Goal: Task Accomplishment & Management: Manage account settings

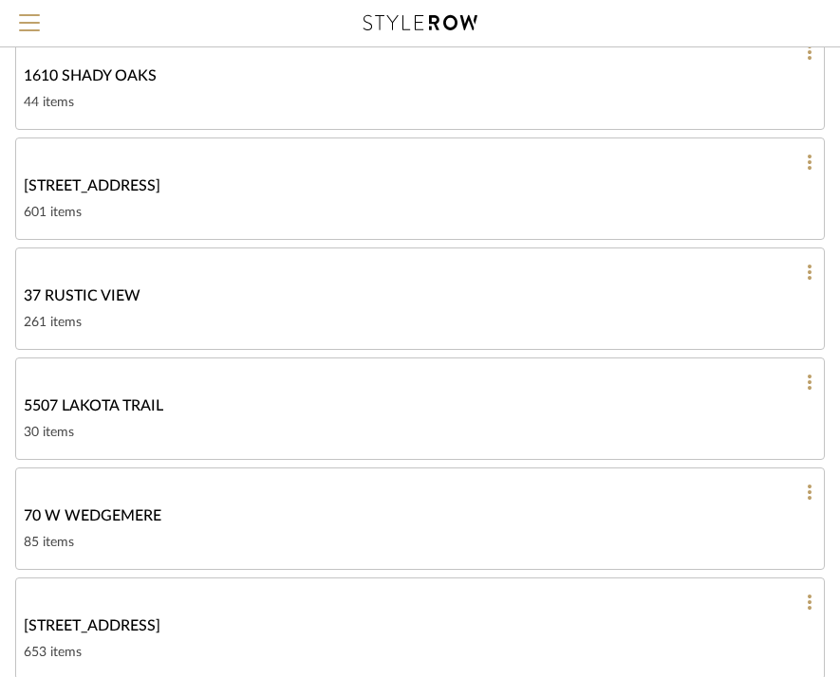
click at [275, 320] on div "261 items" at bounding box center [420, 322] width 792 height 23
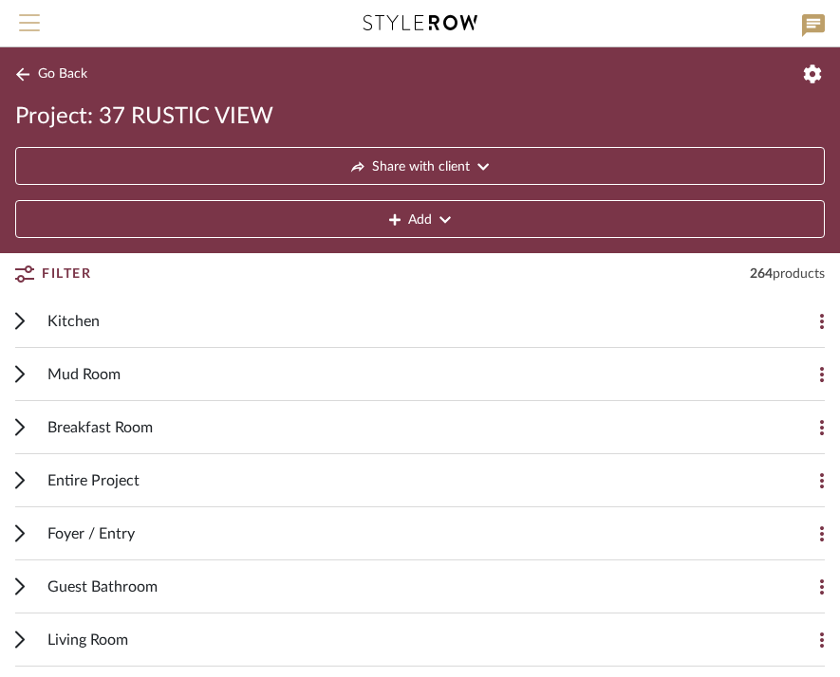
click at [23, 31] on span "Menu" at bounding box center [29, 28] width 21 height 28
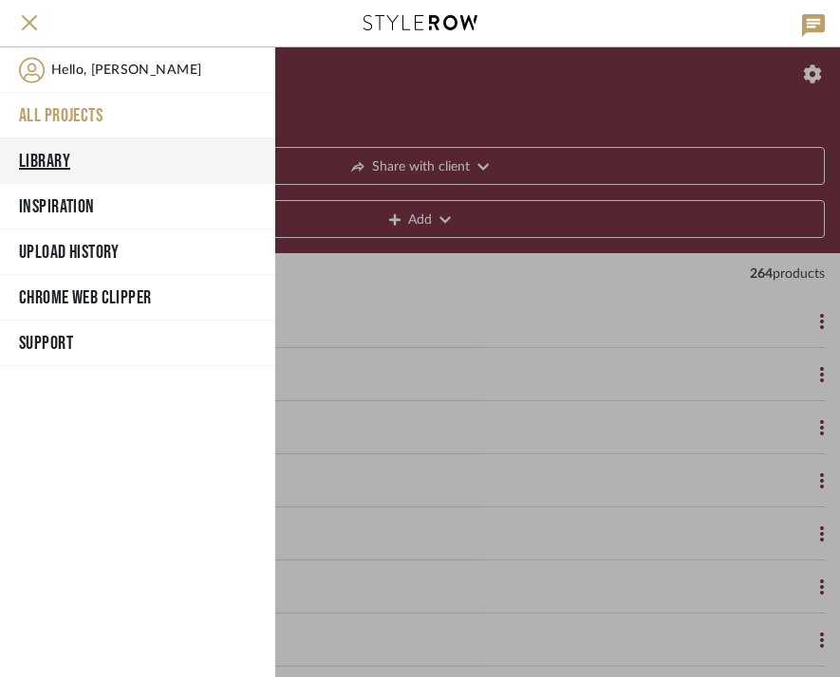
click at [47, 157] on button "Library" at bounding box center [137, 162] width 275 height 46
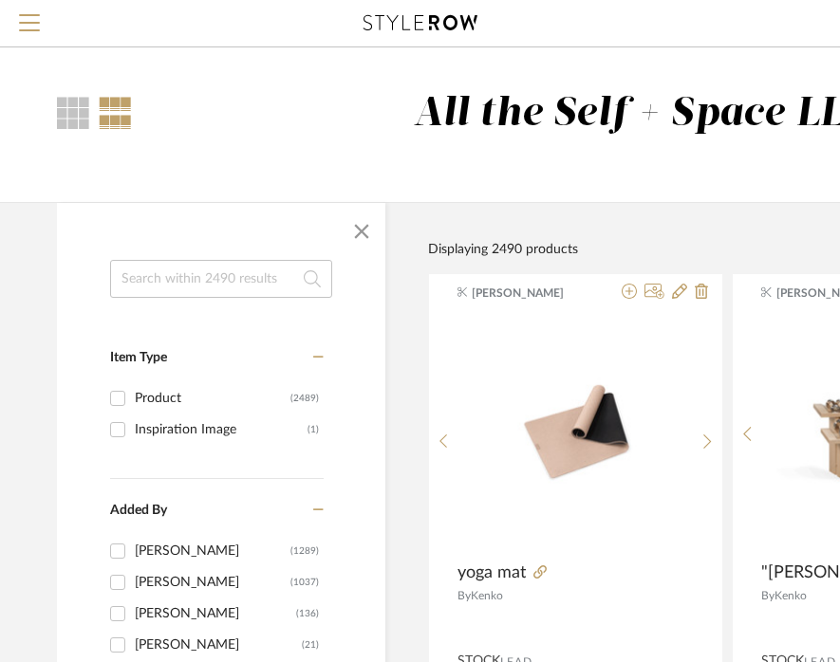
click at [220, 277] on input at bounding box center [221, 279] width 222 height 38
type input "ceiling fan"
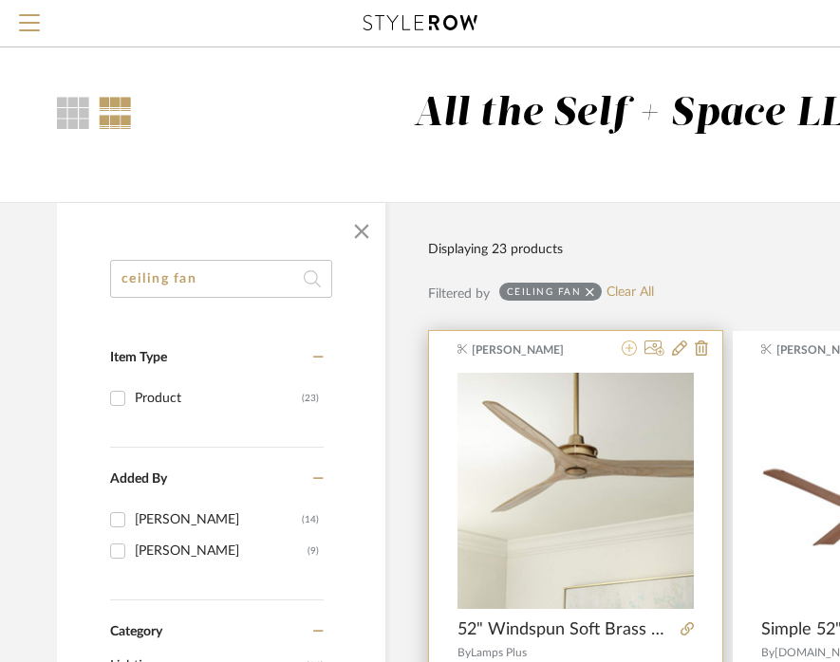
click at [628, 354] on icon at bounding box center [628, 348] width 15 height 15
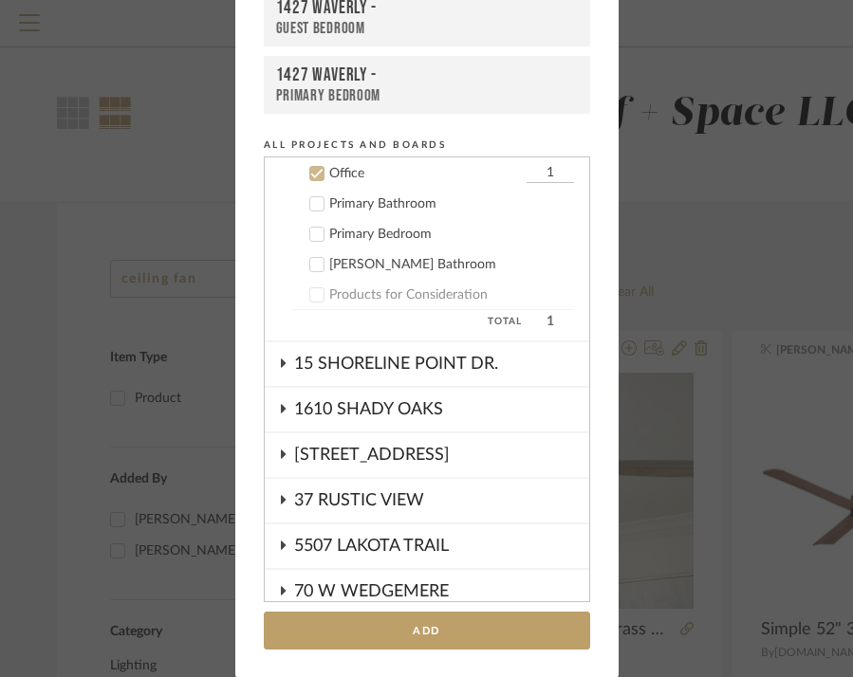
scroll to position [404, 0]
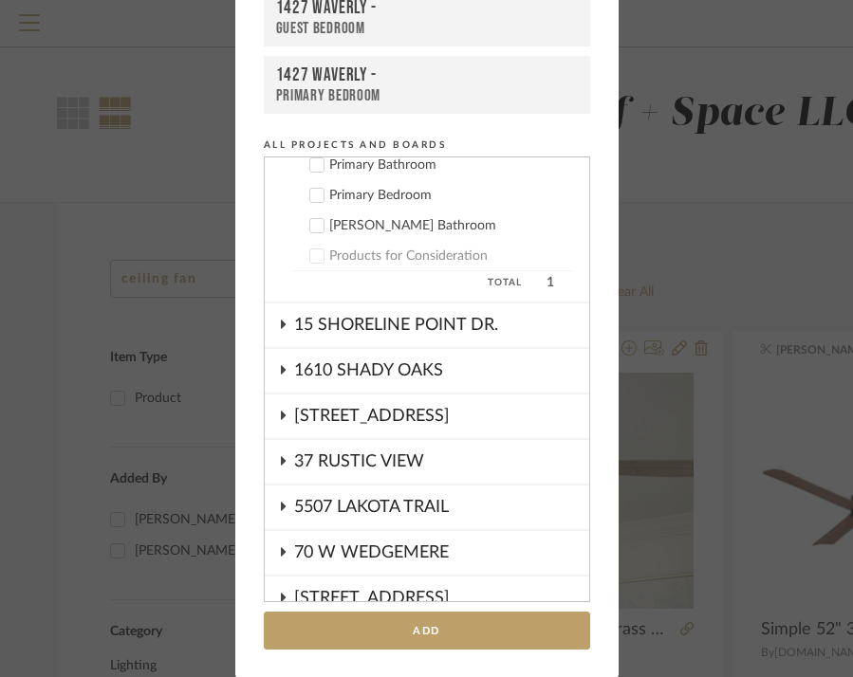
click at [275, 459] on icon at bounding box center [282, 460] width 15 height 9
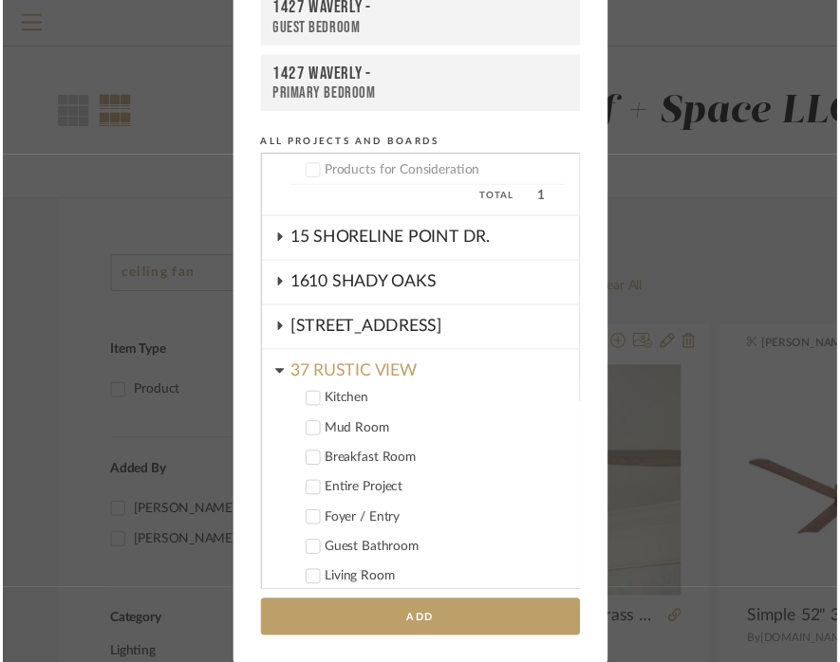
scroll to position [520, 0]
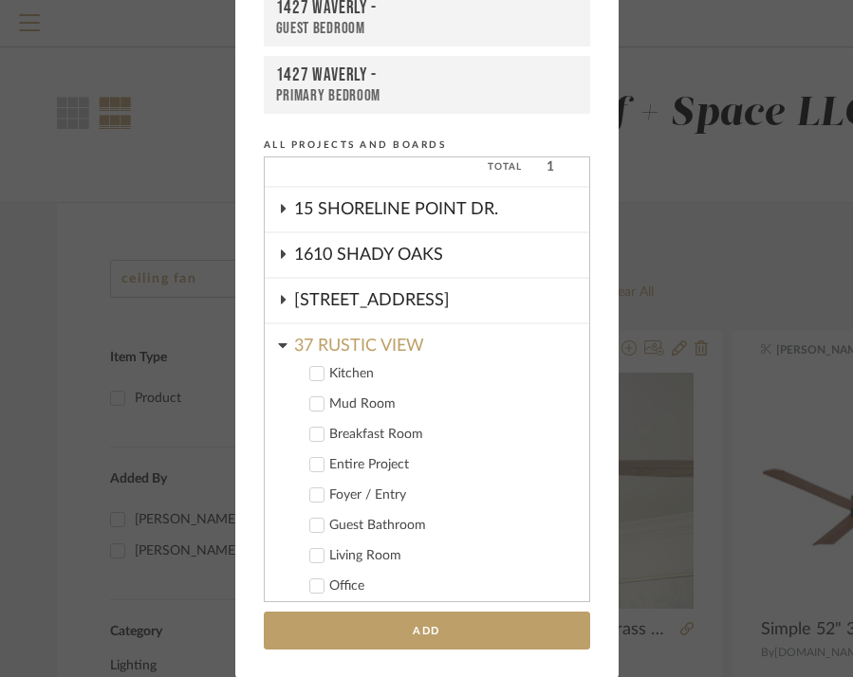
click at [311, 555] on icon at bounding box center [316, 556] width 12 height 9
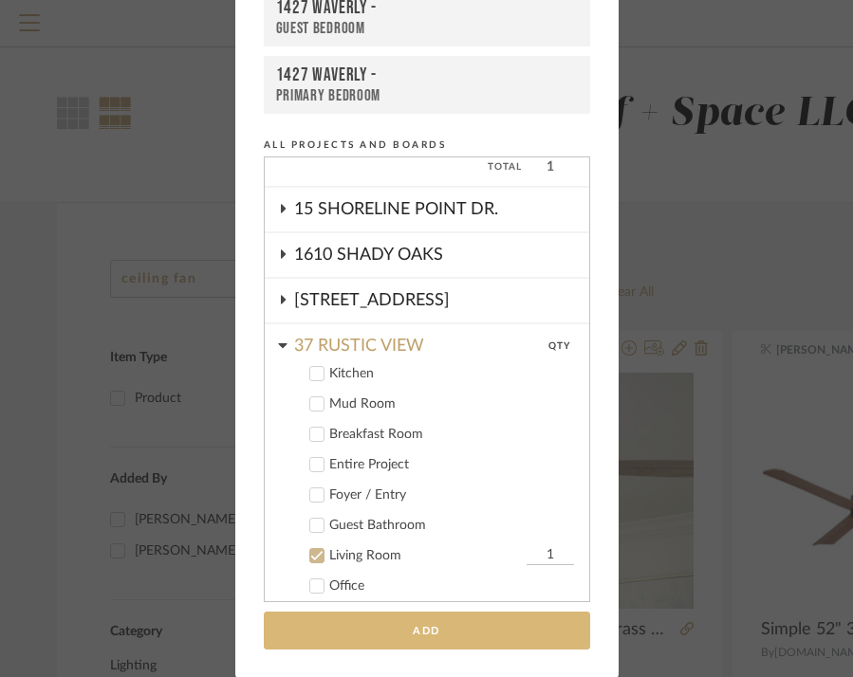
click at [369, 642] on button "Add" at bounding box center [427, 631] width 326 height 39
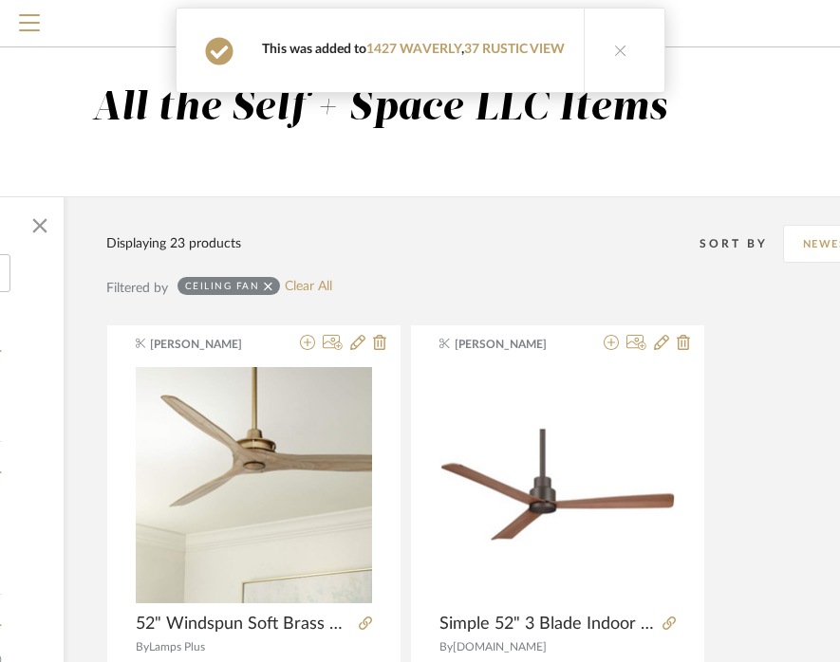
scroll to position [83, 322]
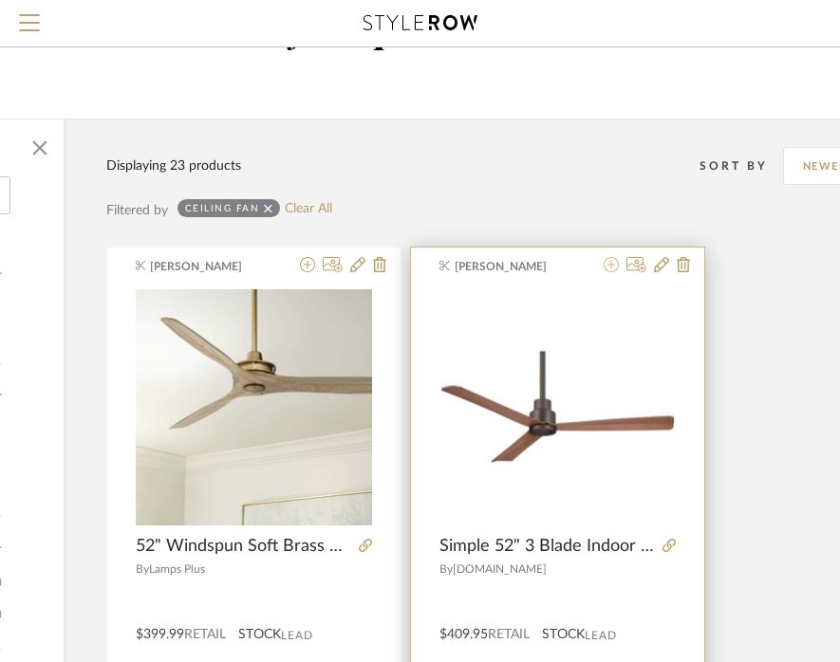
click at [610, 269] on icon at bounding box center [610, 264] width 15 height 15
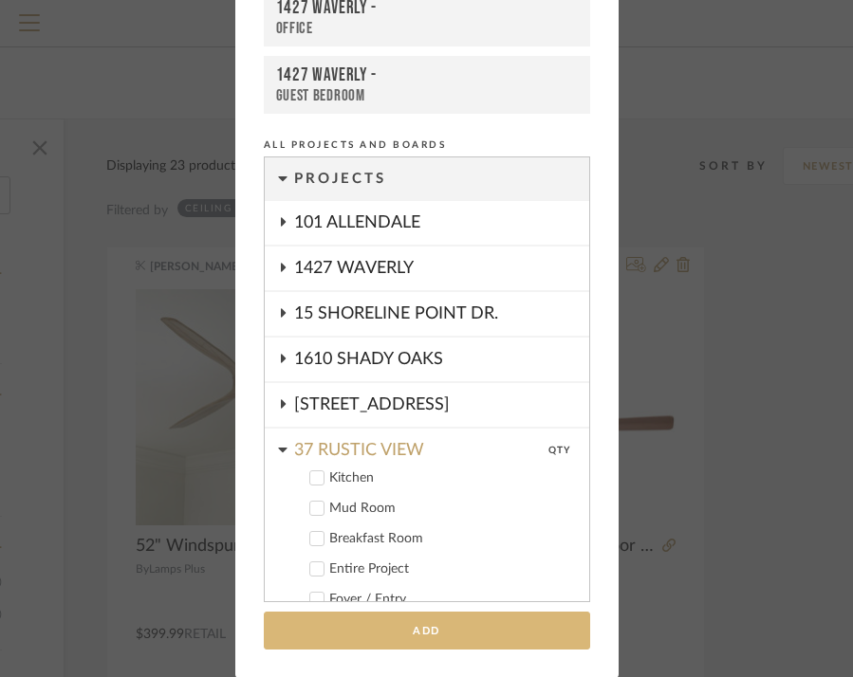
scroll to position [0, 0]
click at [391, 632] on button "Add" at bounding box center [427, 631] width 326 height 39
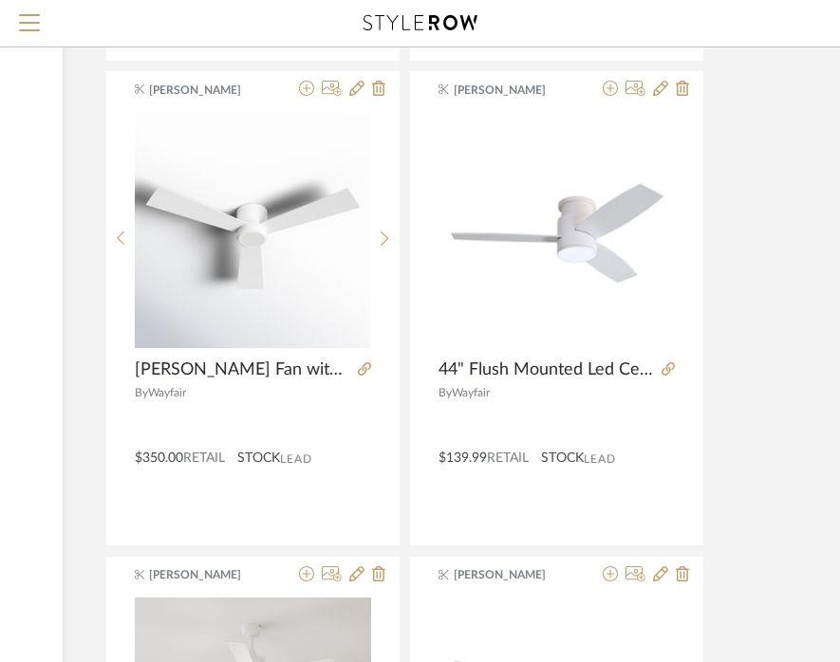
scroll to position [2190, 323]
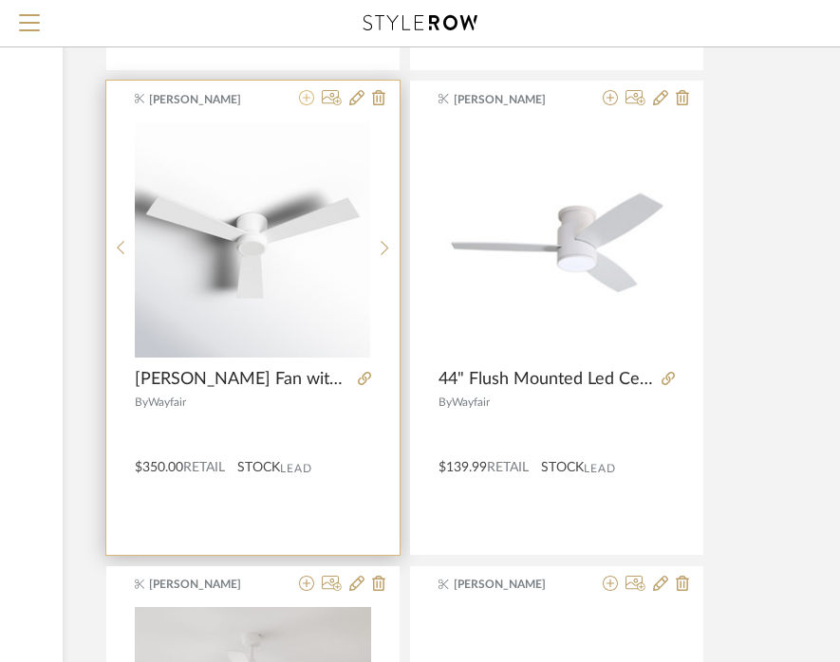
click at [304, 100] on icon at bounding box center [306, 97] width 15 height 15
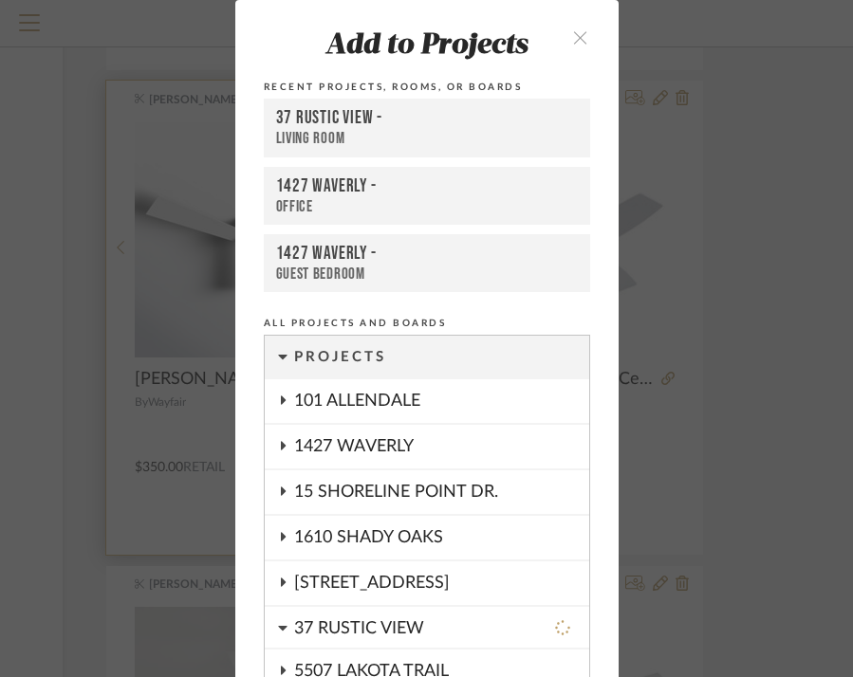
scroll to position [178, 0]
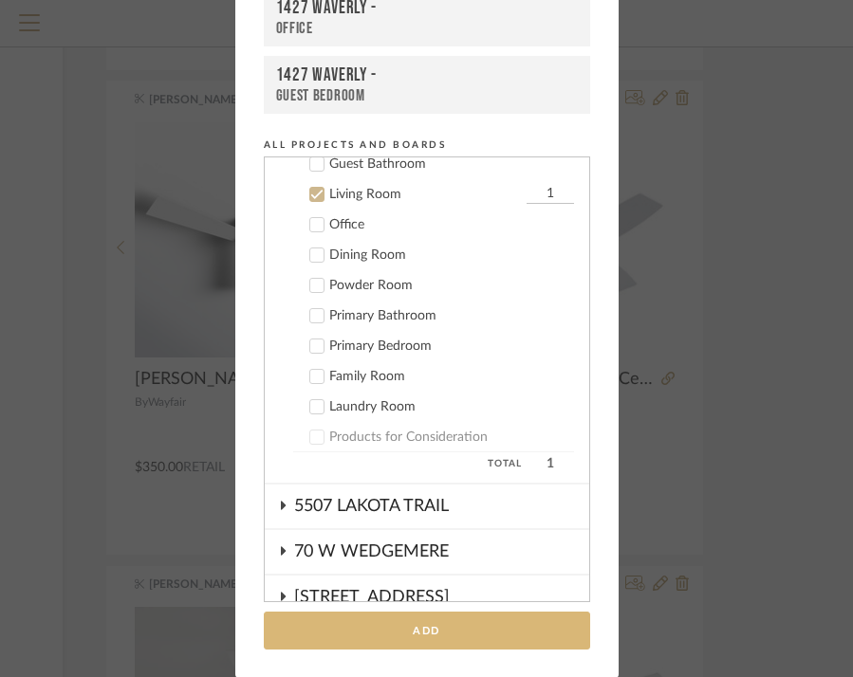
click at [364, 633] on button "Add" at bounding box center [427, 631] width 326 height 39
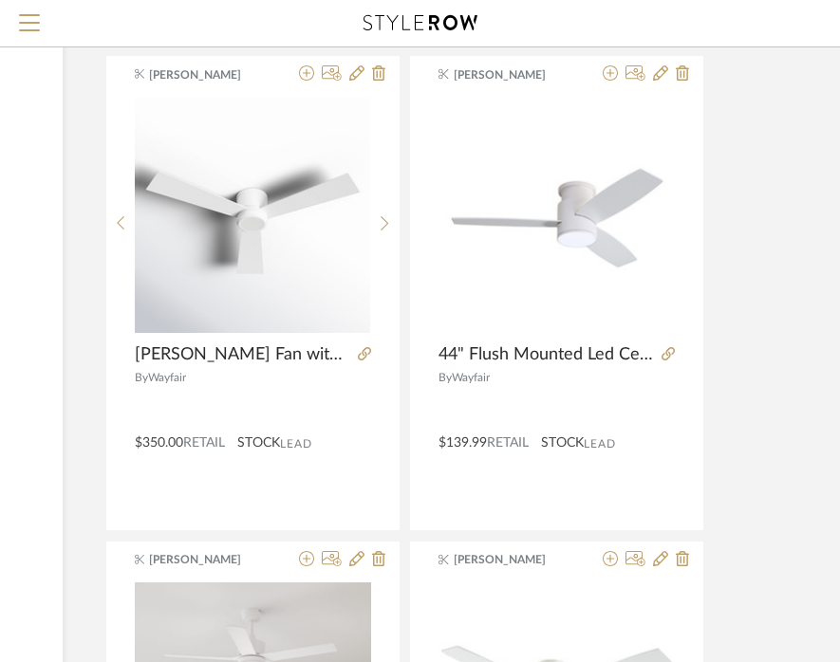
scroll to position [2213, 323]
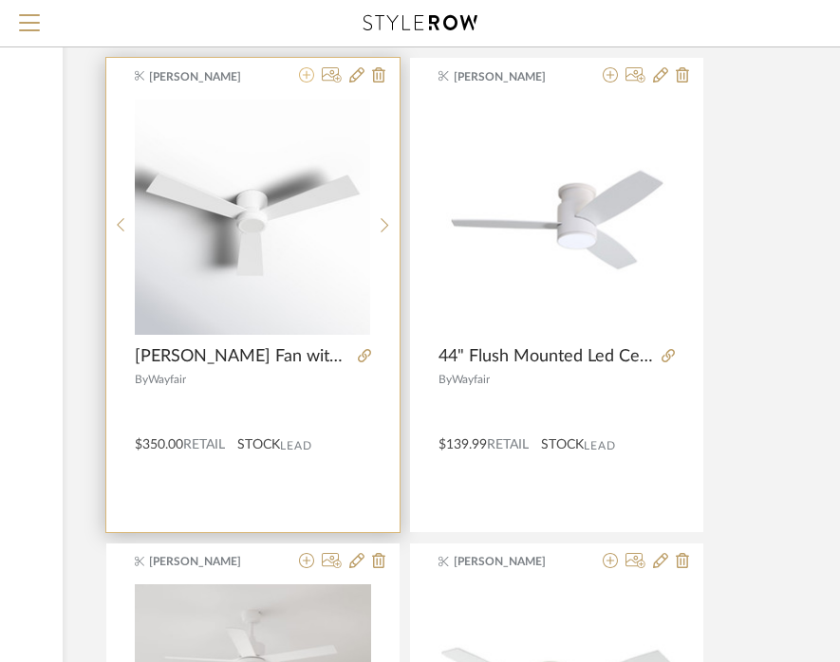
click at [307, 80] on icon at bounding box center [306, 74] width 15 height 15
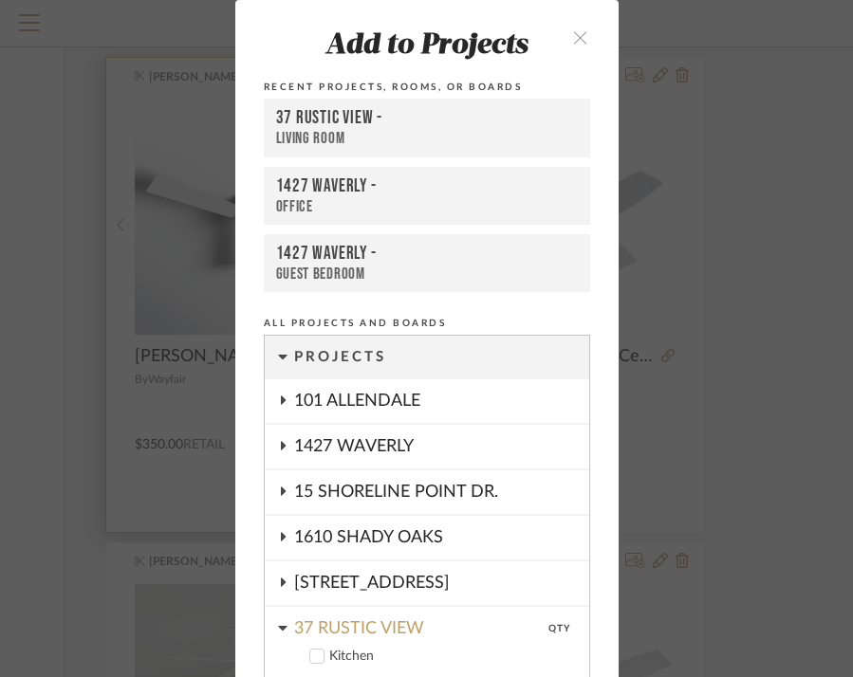
scroll to position [466, 0]
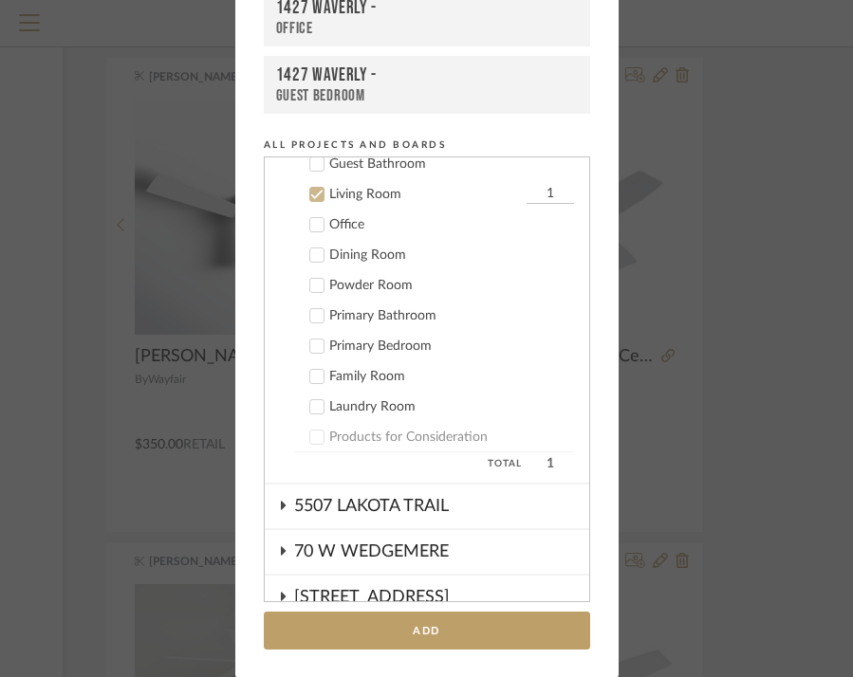
click at [311, 347] on icon at bounding box center [316, 346] width 13 height 13
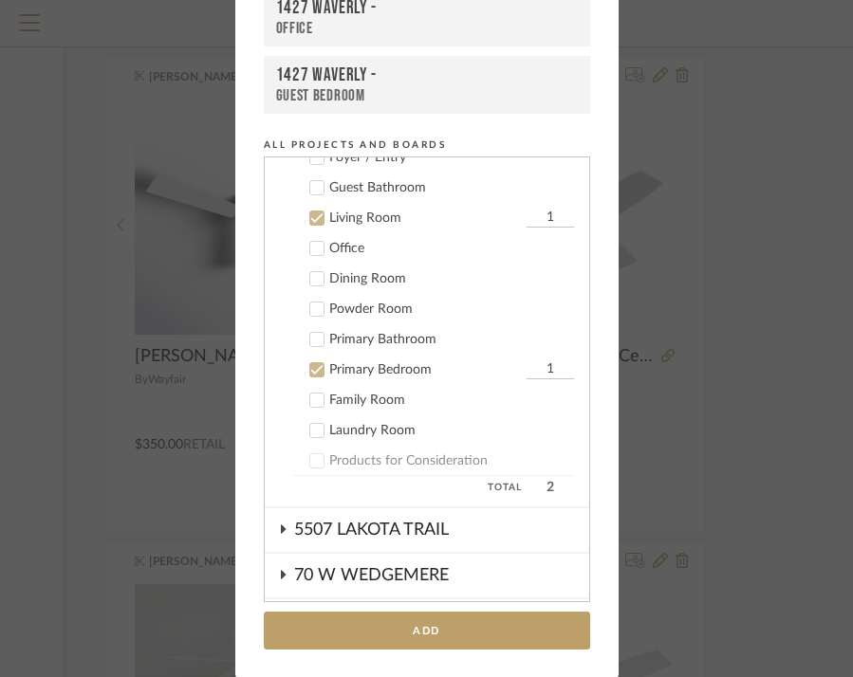
scroll to position [352, 0]
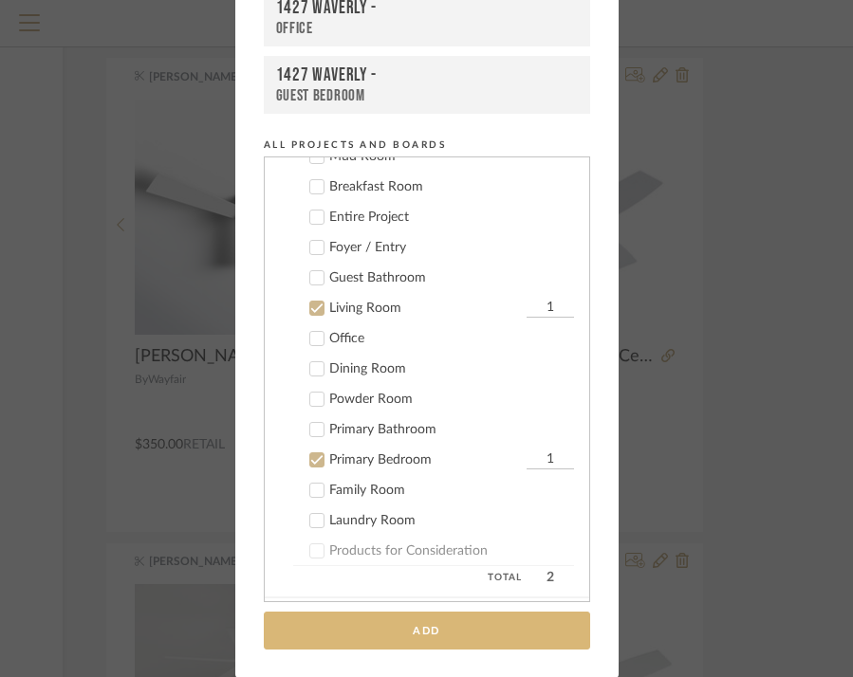
click at [406, 632] on button "Add" at bounding box center [427, 631] width 326 height 39
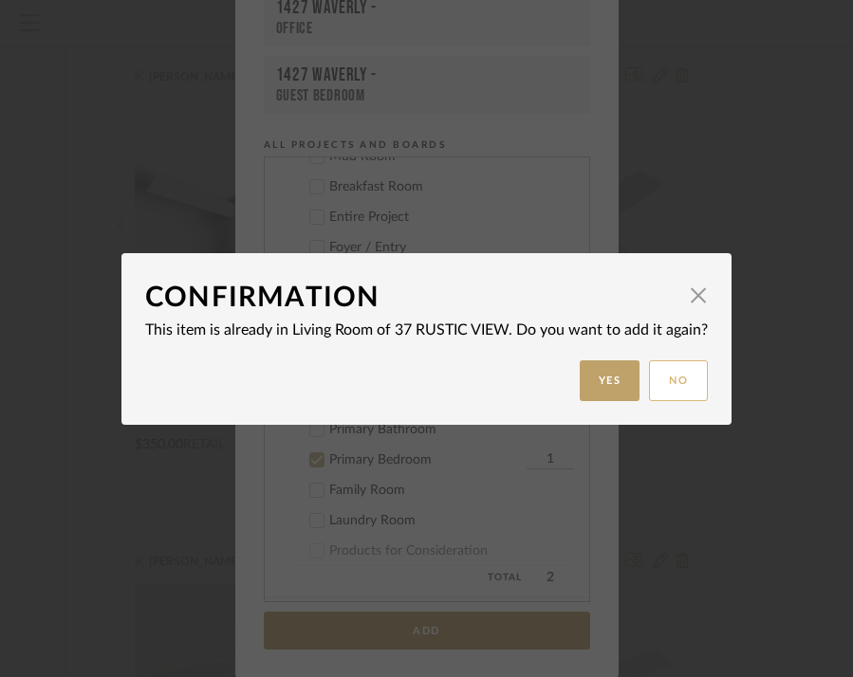
click at [664, 382] on button "No" at bounding box center [678, 381] width 59 height 41
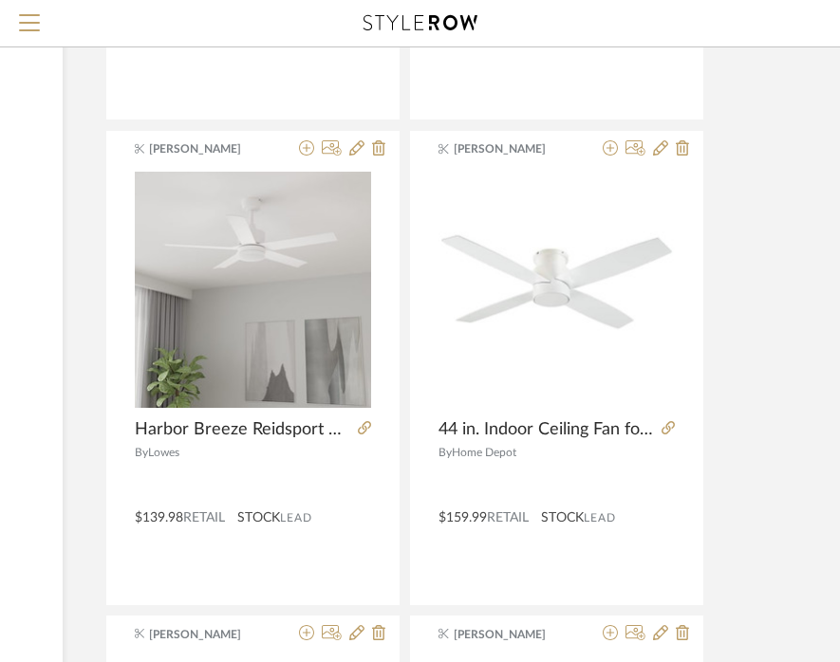
scroll to position [2634, 323]
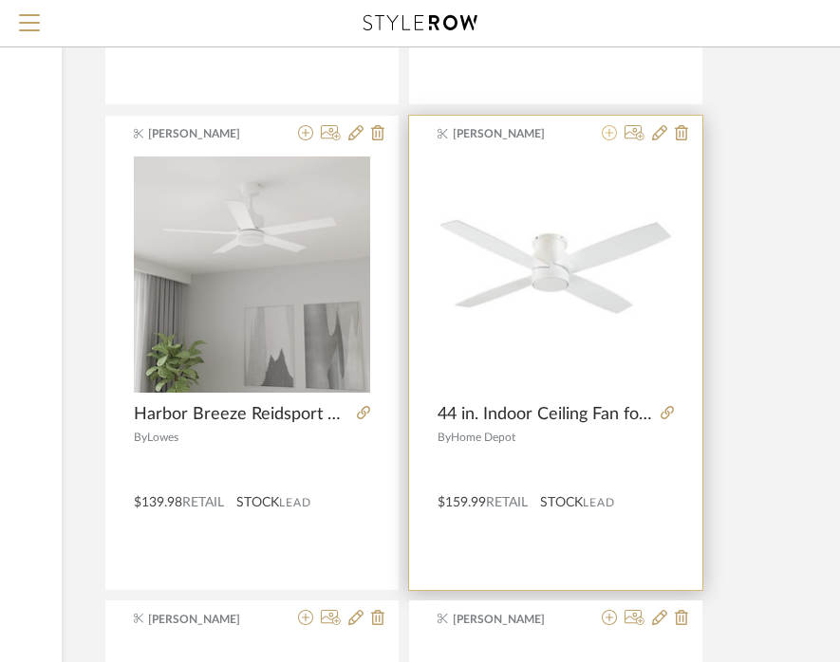
click at [608, 135] on icon at bounding box center [609, 132] width 15 height 15
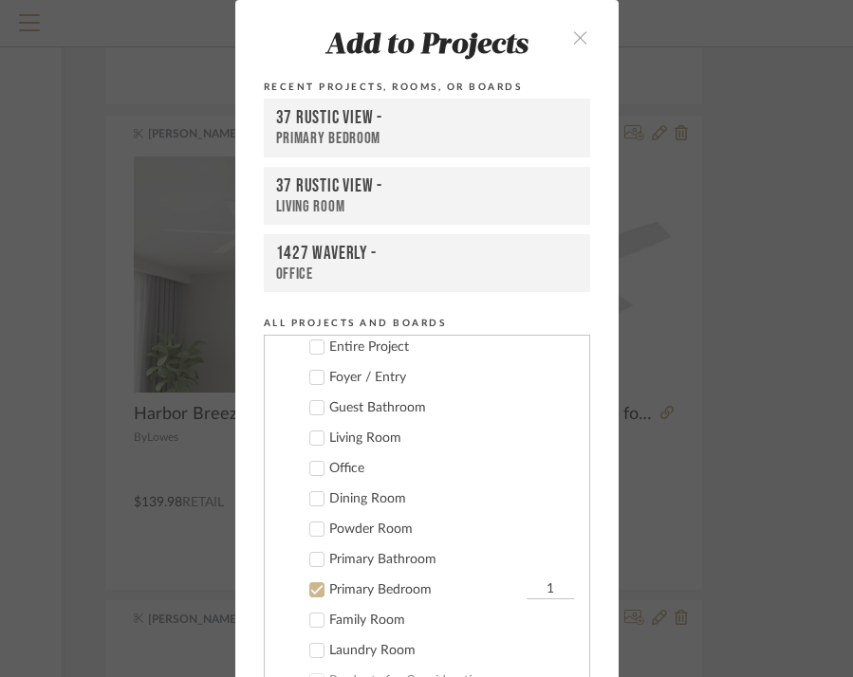
scroll to position [393, 0]
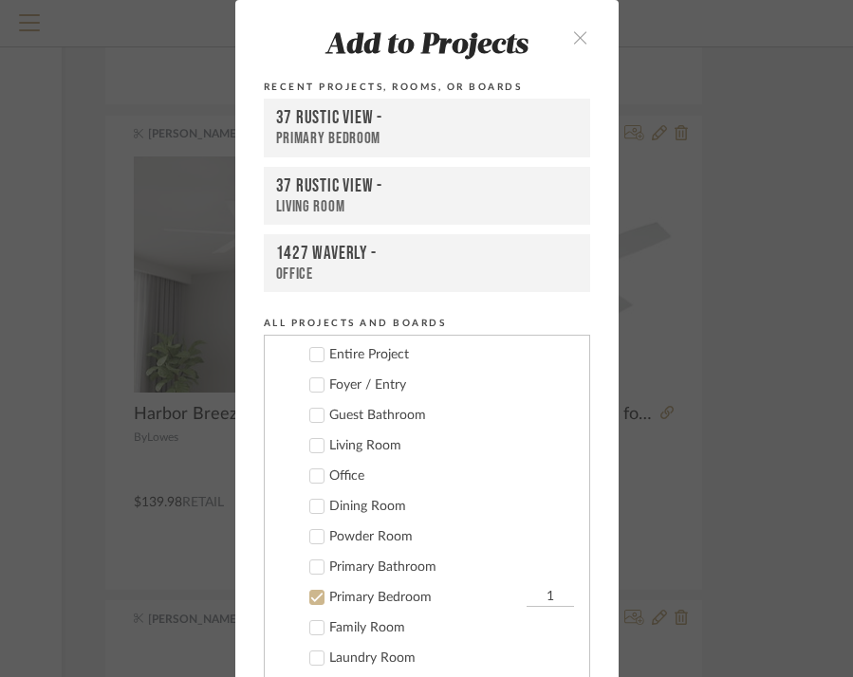
click at [314, 444] on icon at bounding box center [316, 445] width 13 height 13
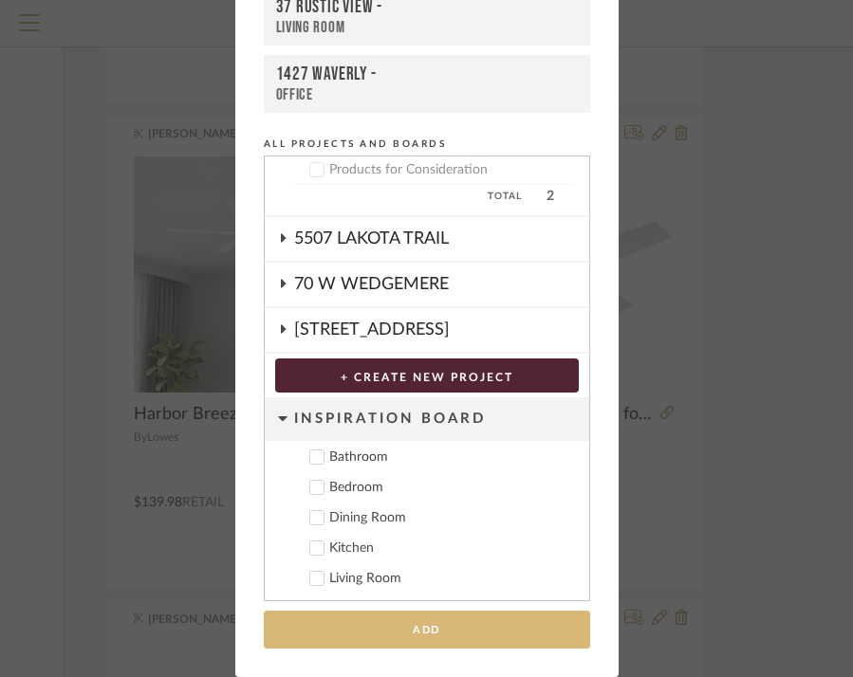
scroll to position [178, 0]
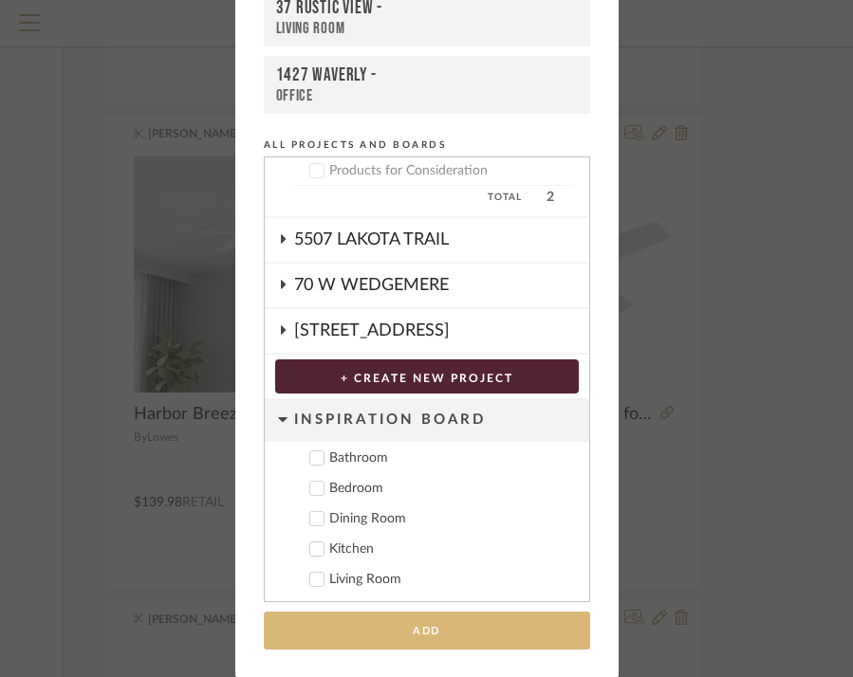
click at [426, 638] on button "Add" at bounding box center [427, 631] width 326 height 39
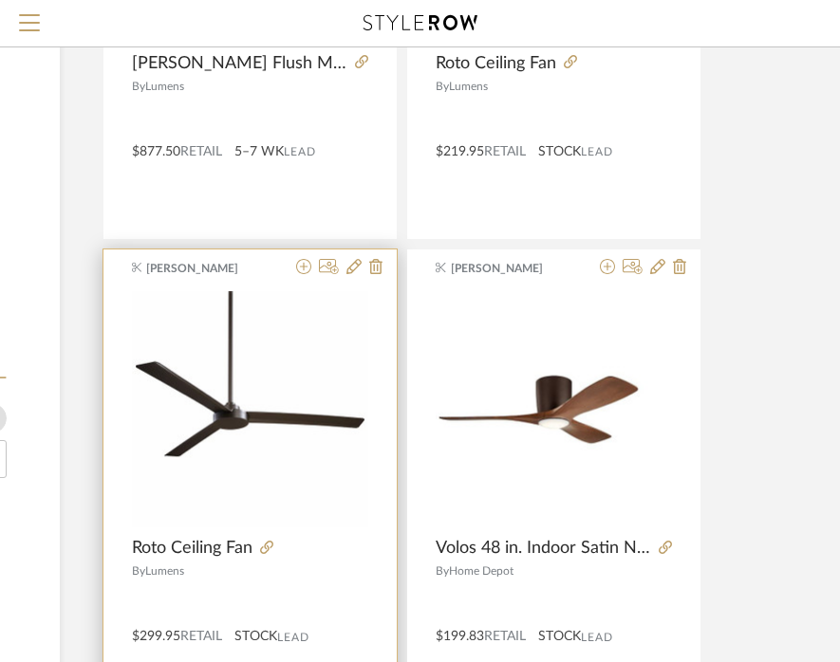
scroll to position [1152, 325]
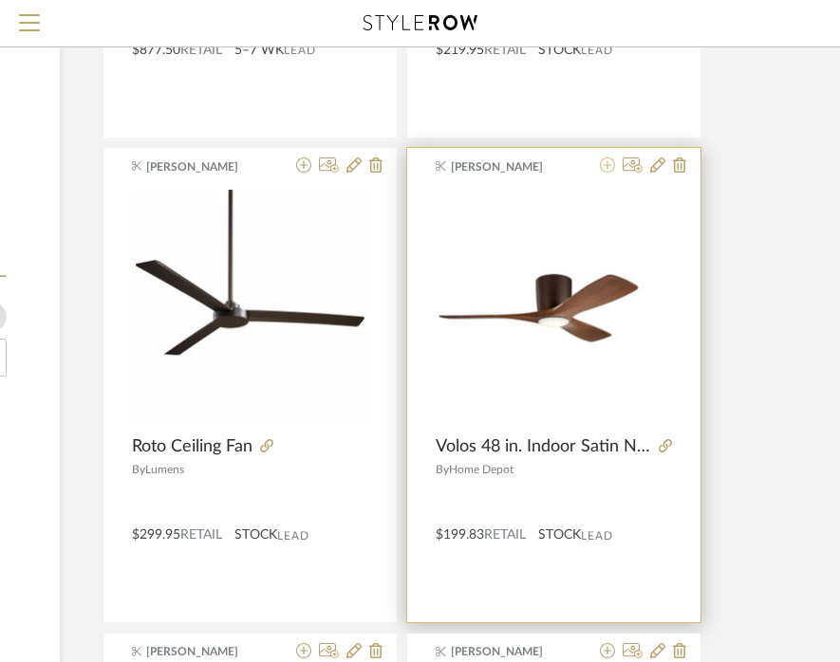
click at [608, 166] on icon at bounding box center [607, 164] width 15 height 15
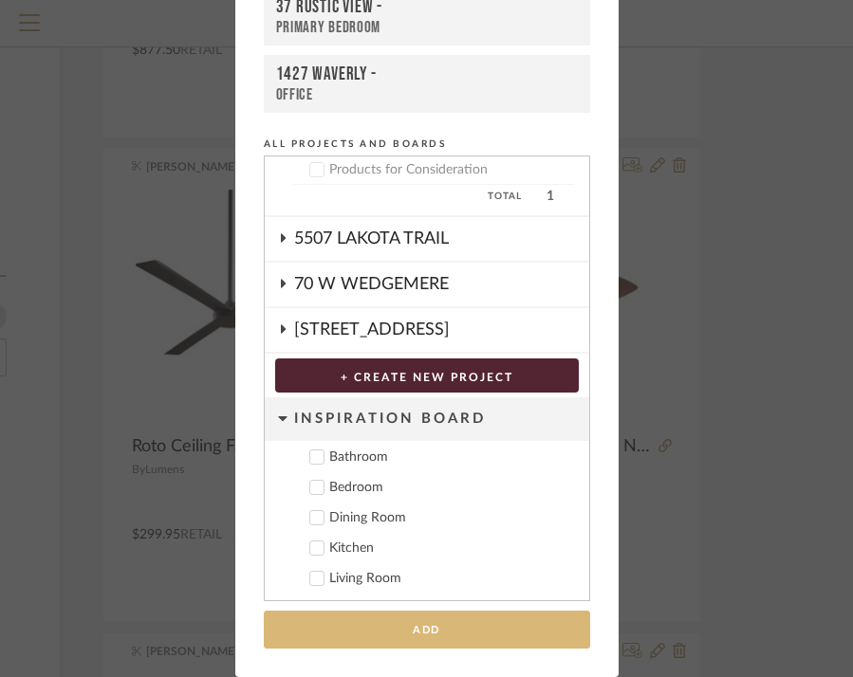
scroll to position [178, 0]
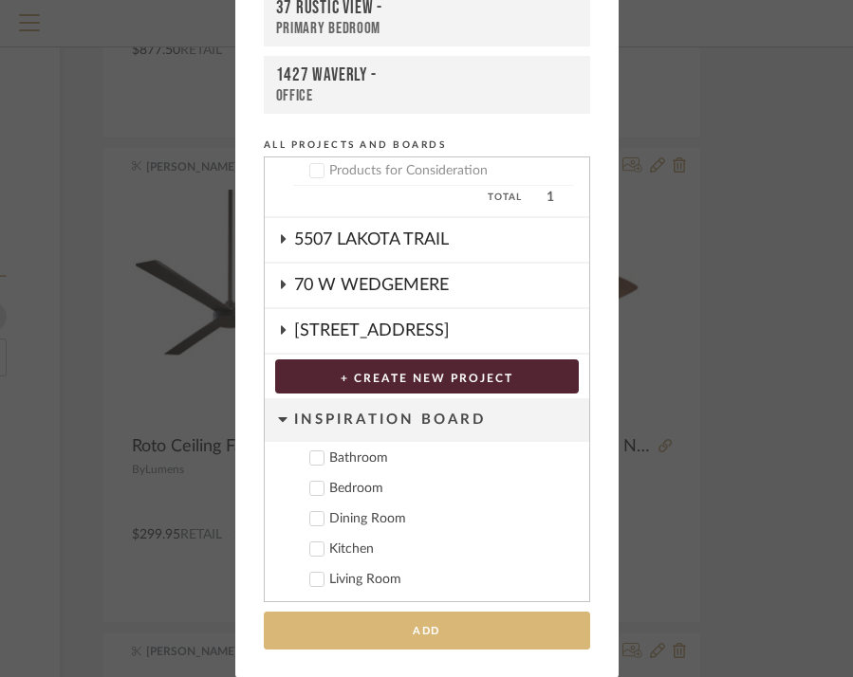
click at [394, 621] on button "Add" at bounding box center [427, 631] width 326 height 39
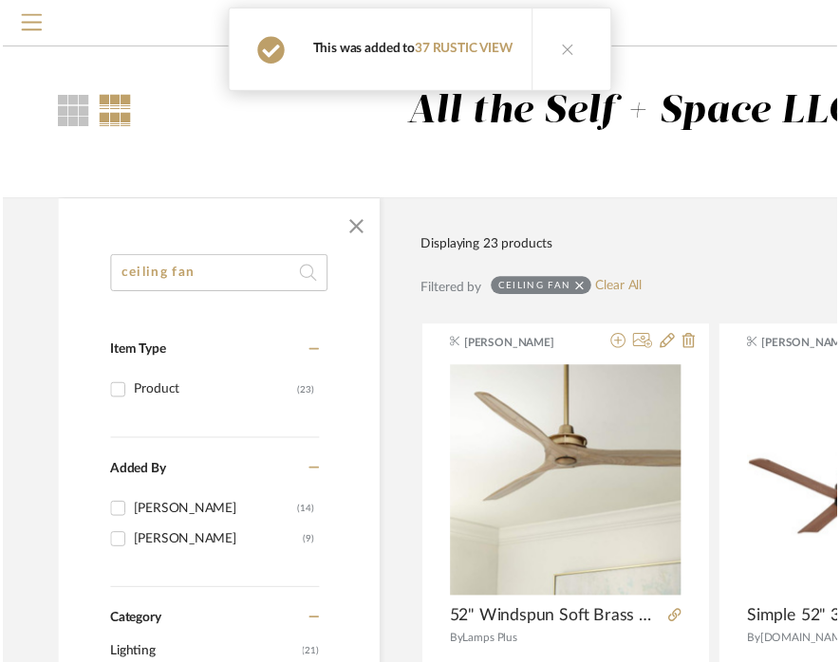
scroll to position [1152, 325]
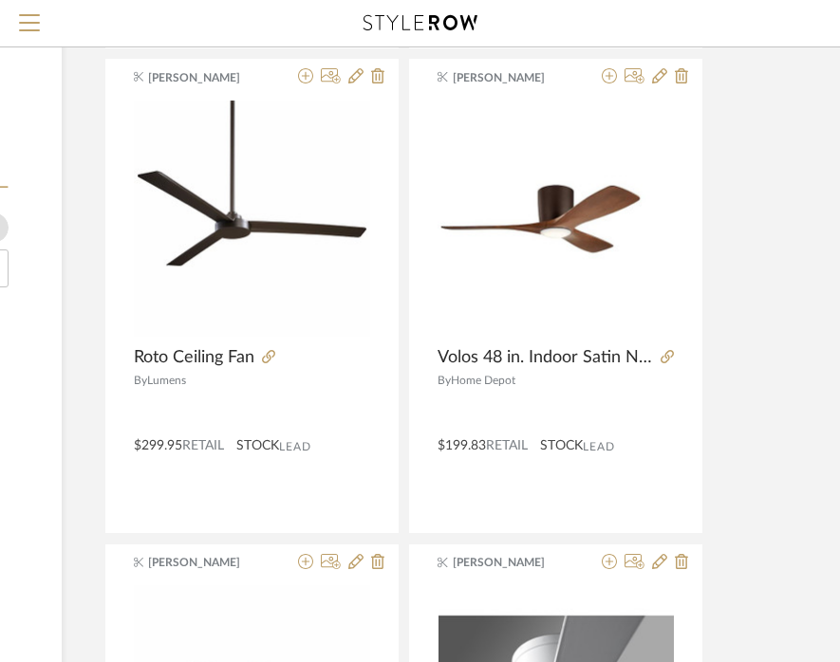
scroll to position [1249, 324]
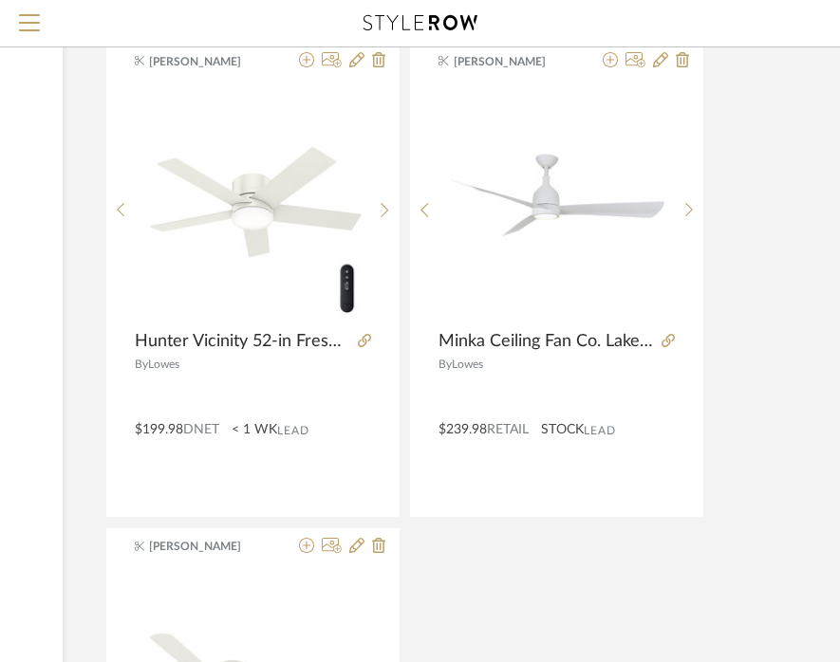
scroll to position [5133, 323]
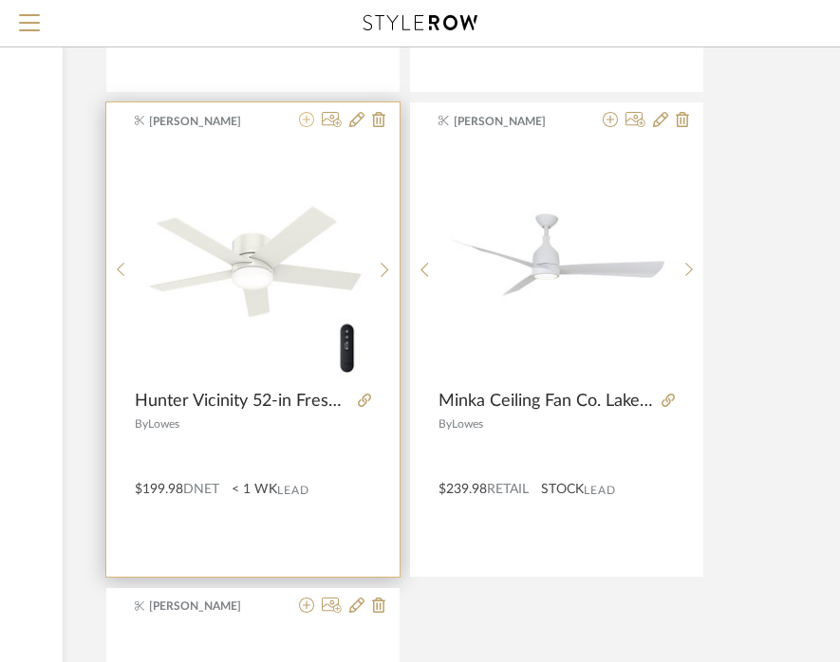
click at [308, 125] on icon at bounding box center [306, 119] width 15 height 15
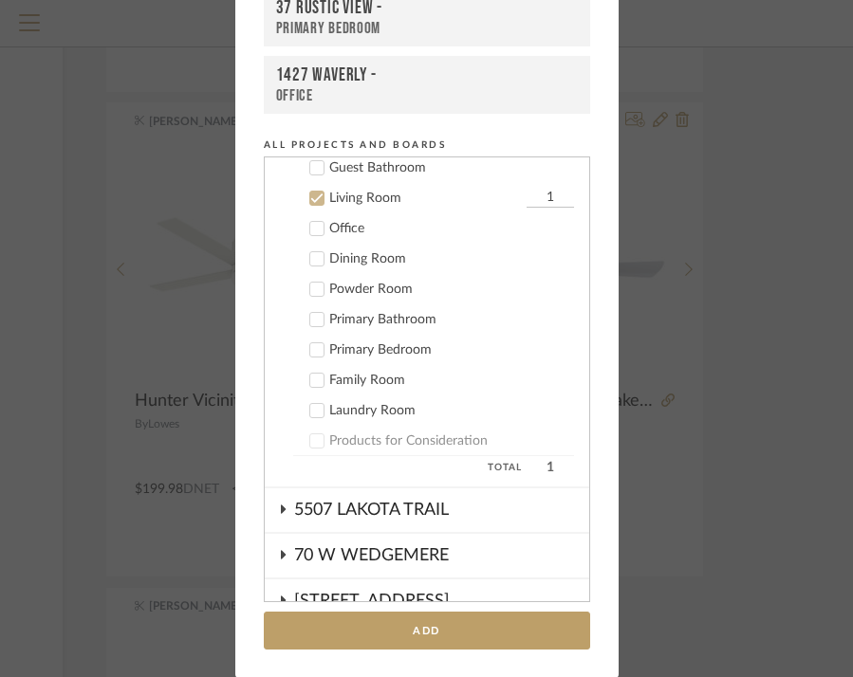
scroll to position [466, 0]
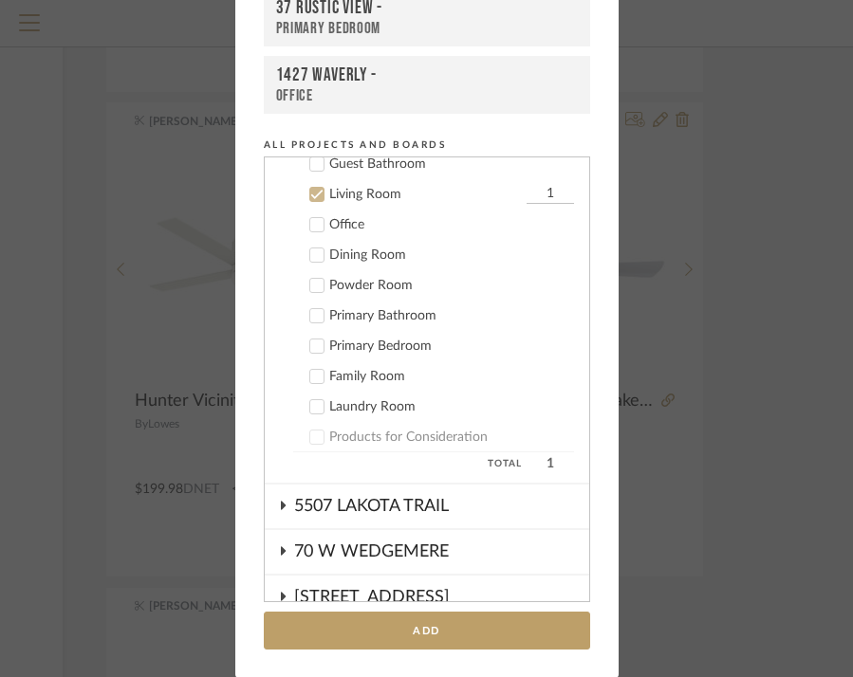
click at [310, 194] on icon at bounding box center [316, 194] width 13 height 13
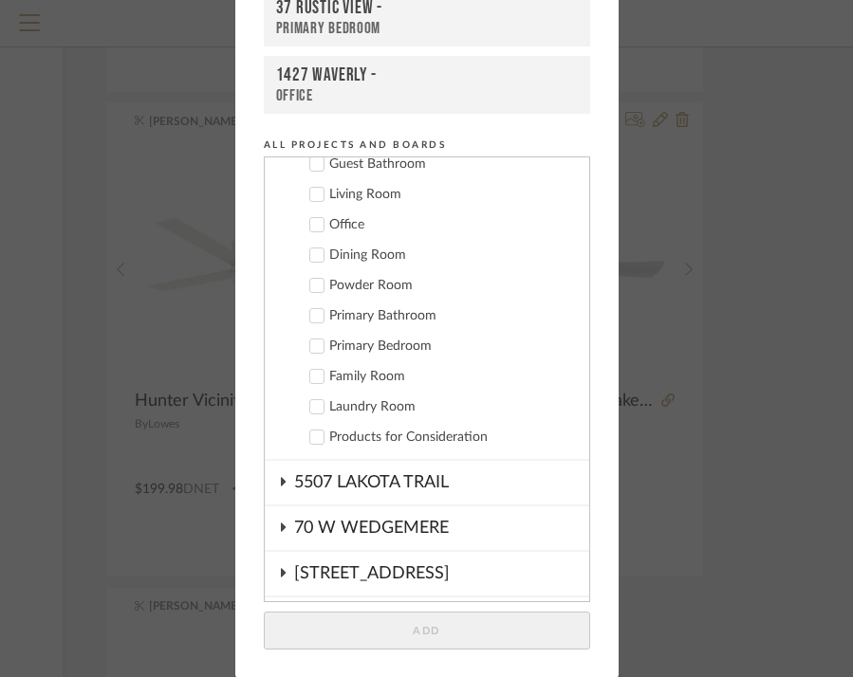
click at [315, 351] on icon at bounding box center [316, 346] width 13 height 13
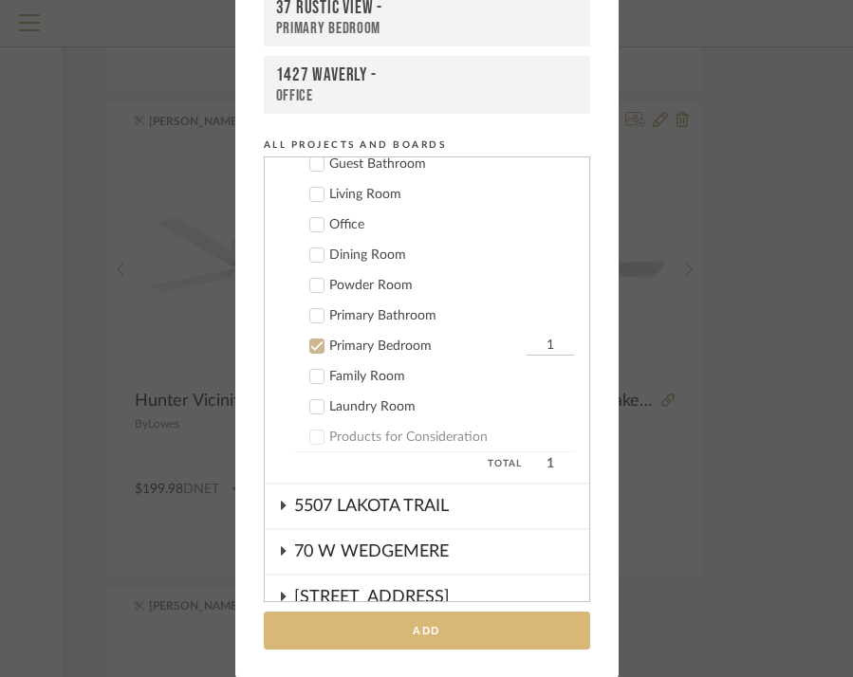
click at [415, 638] on button "Add" at bounding box center [427, 631] width 326 height 39
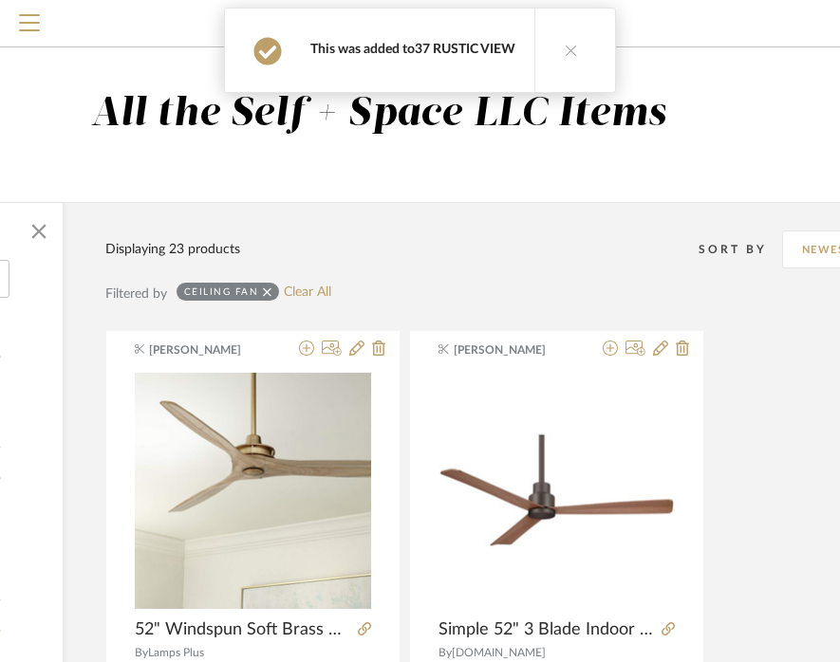
scroll to position [0, 323]
click at [466, 52] on link "37 RUSTIC VIEW" at bounding box center [465, 49] width 101 height 13
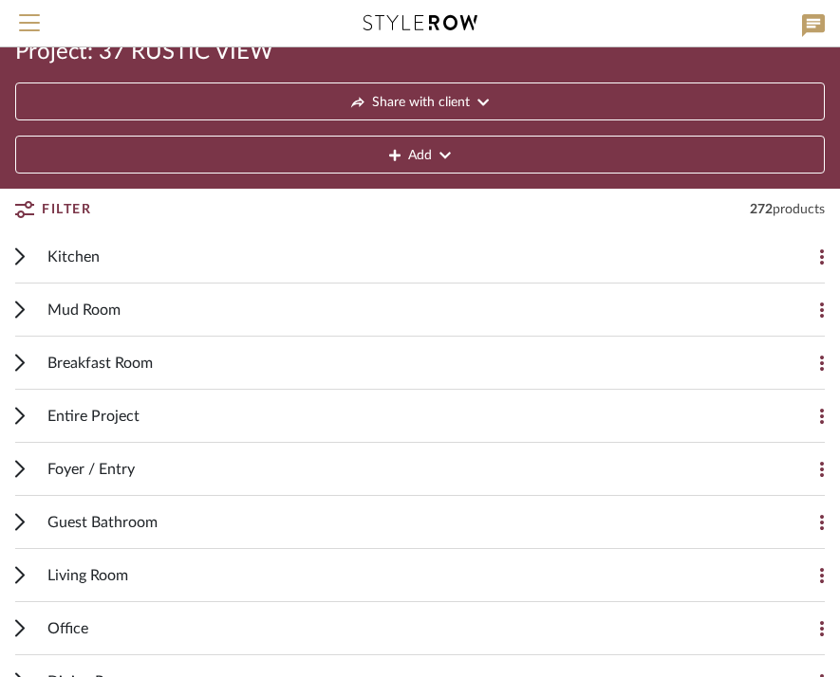
scroll to position [63, 0]
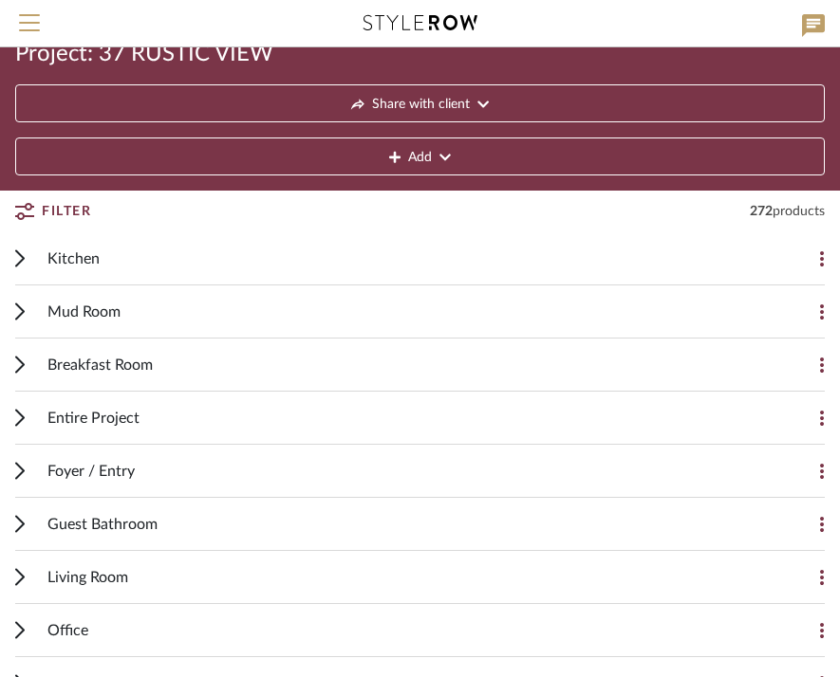
click at [25, 576] on div "Living Room Add Item" at bounding box center [419, 577] width 809 height 53
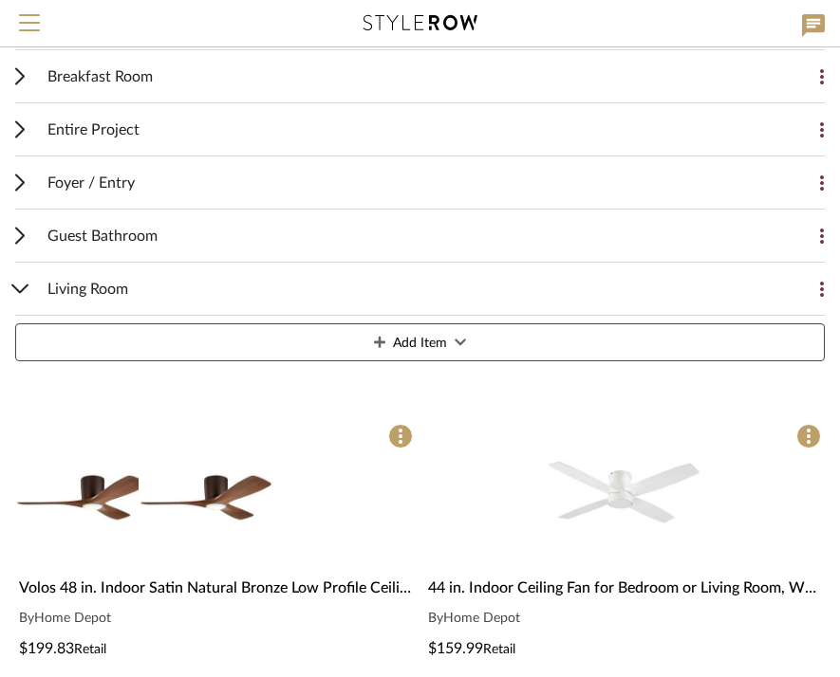
scroll to position [530, 0]
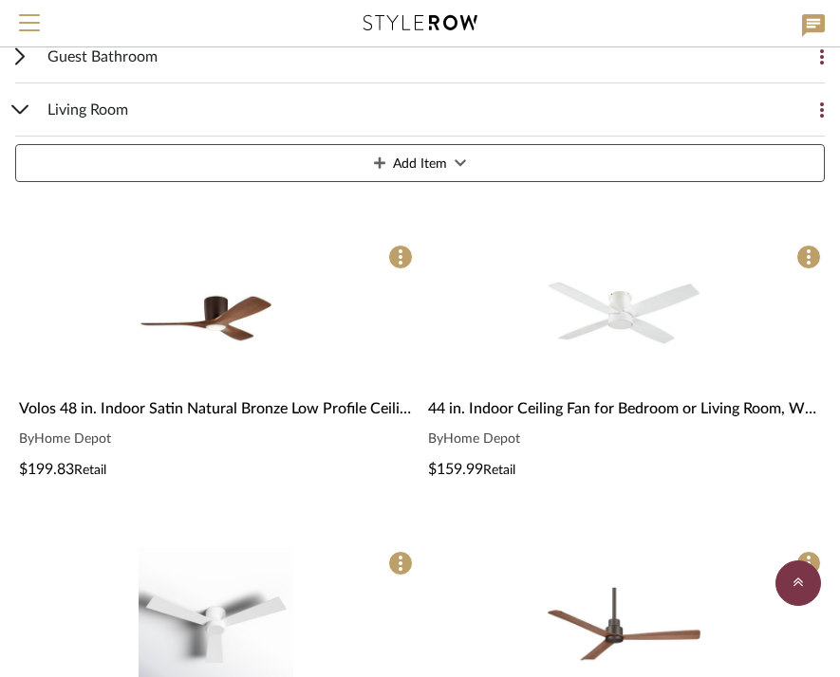
click at [176, 301] on img "0" at bounding box center [216, 318] width 155 height 155
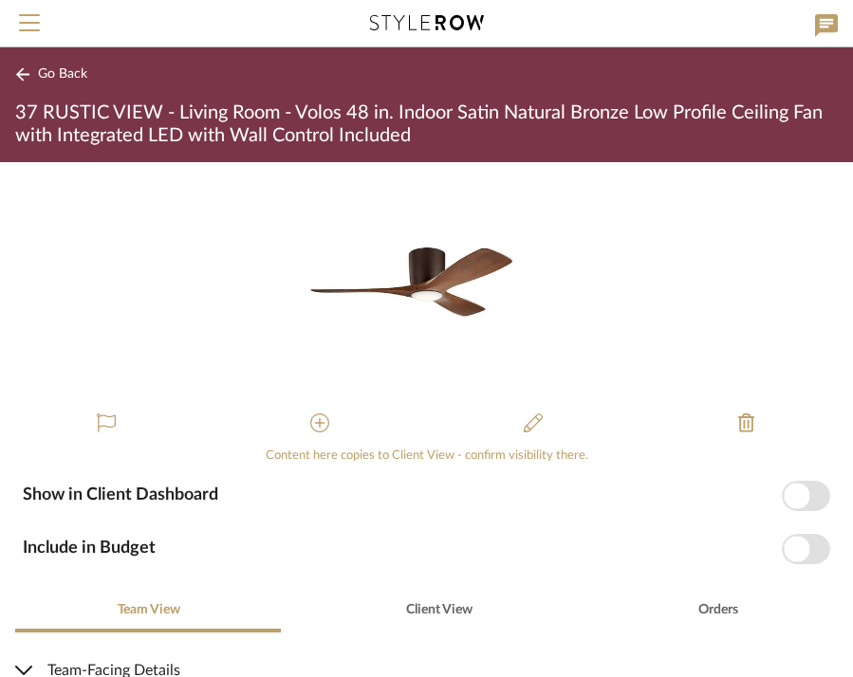
click at [787, 502] on span "button" at bounding box center [797, 496] width 26 height 26
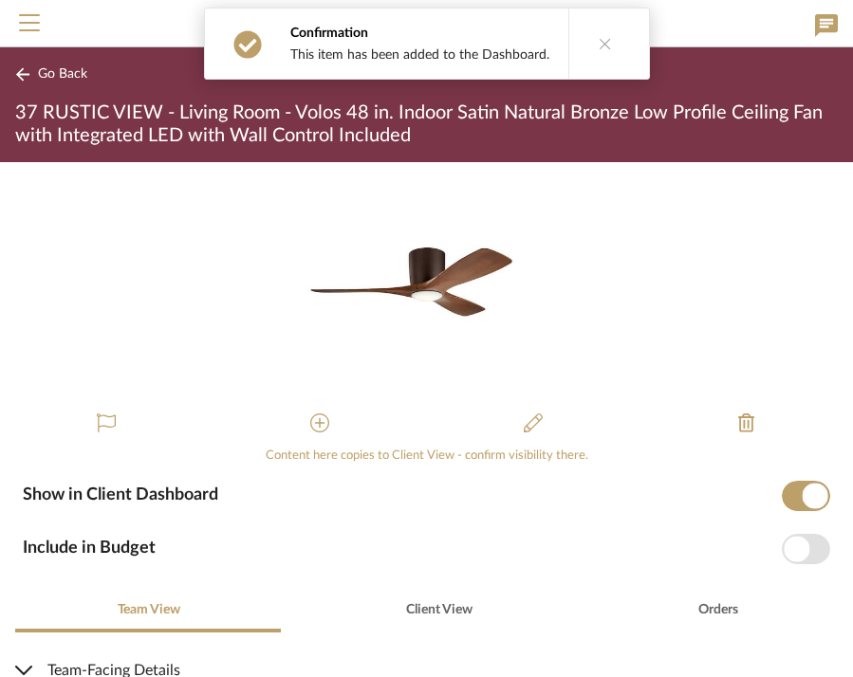
click at [51, 73] on span "Go Back" at bounding box center [62, 74] width 49 height 16
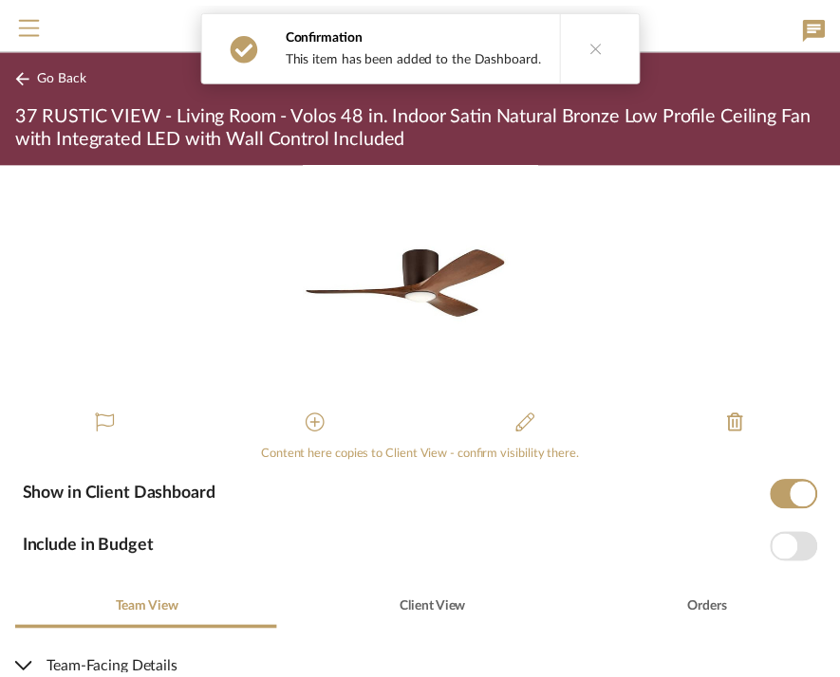
scroll to position [530, 0]
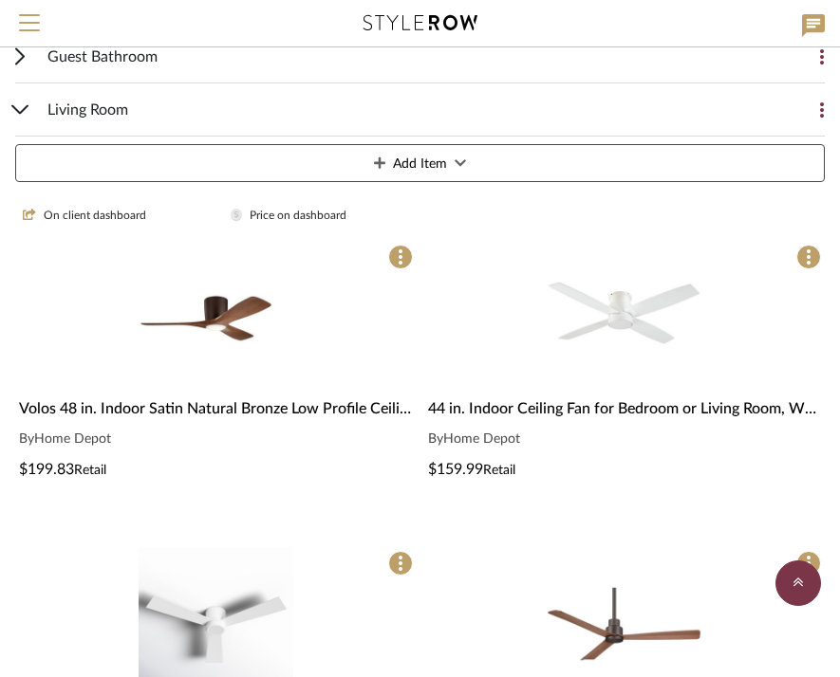
click at [626, 307] on img "0" at bounding box center [623, 318] width 155 height 155
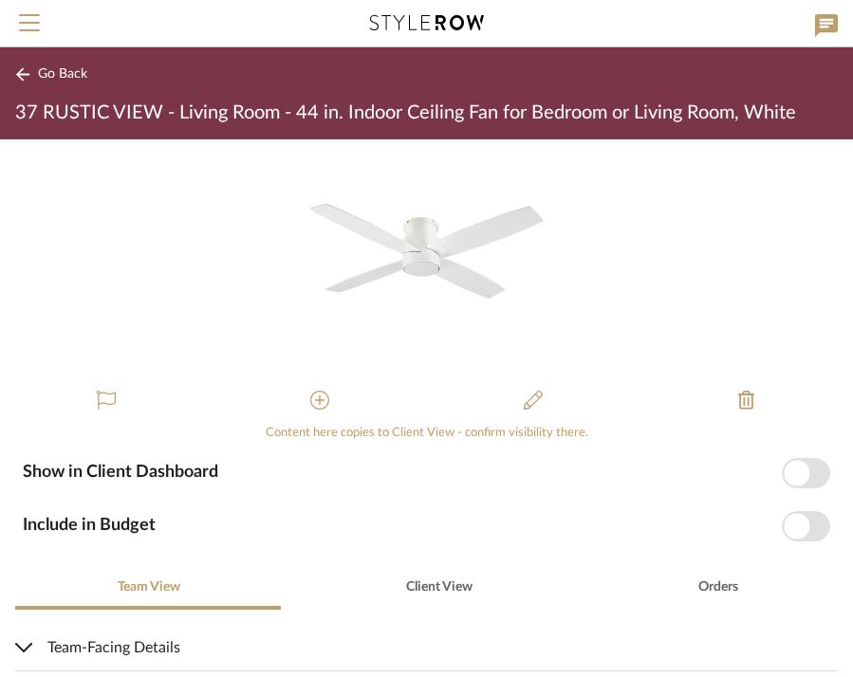
click at [787, 475] on span "button" at bounding box center [797, 473] width 26 height 26
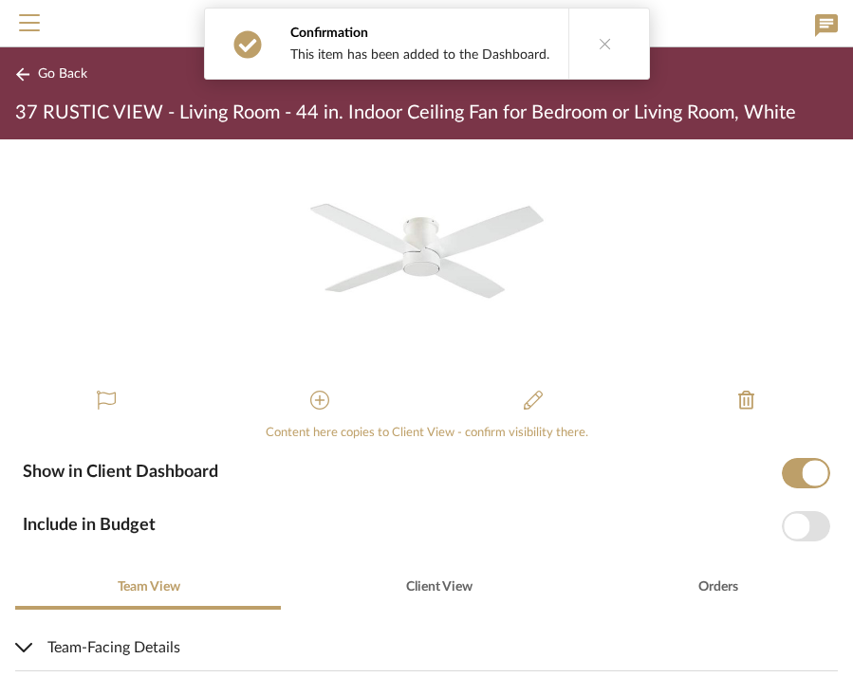
click at [70, 73] on span "Go Back" at bounding box center [62, 74] width 49 height 16
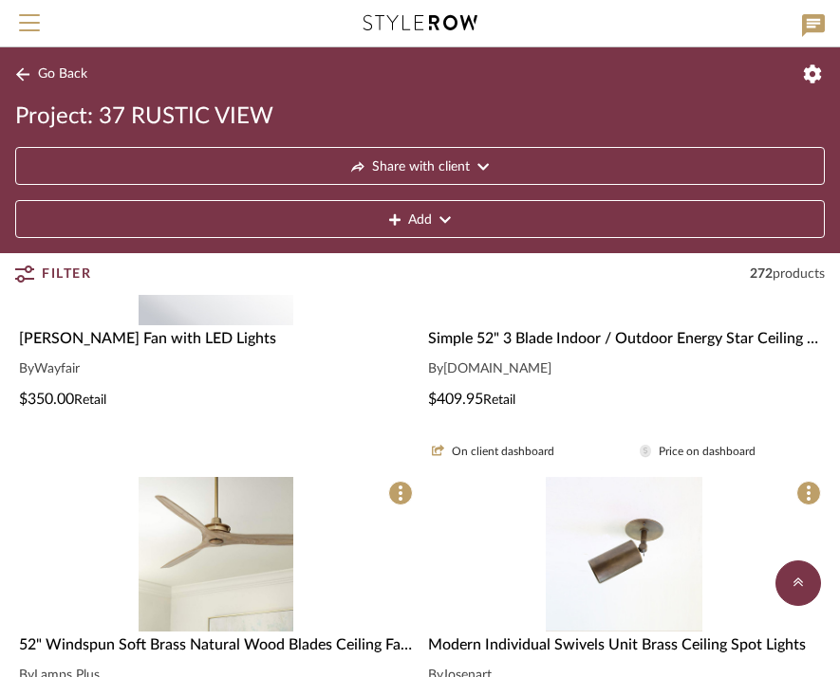
scroll to position [877, 0]
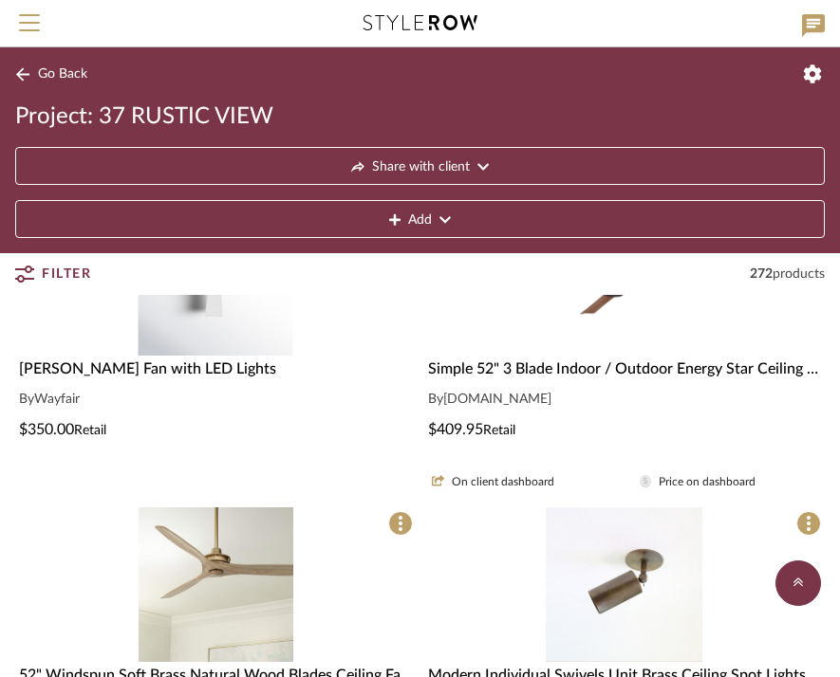
click at [217, 371] on img at bounding box center [216, 448] width 155 height 155
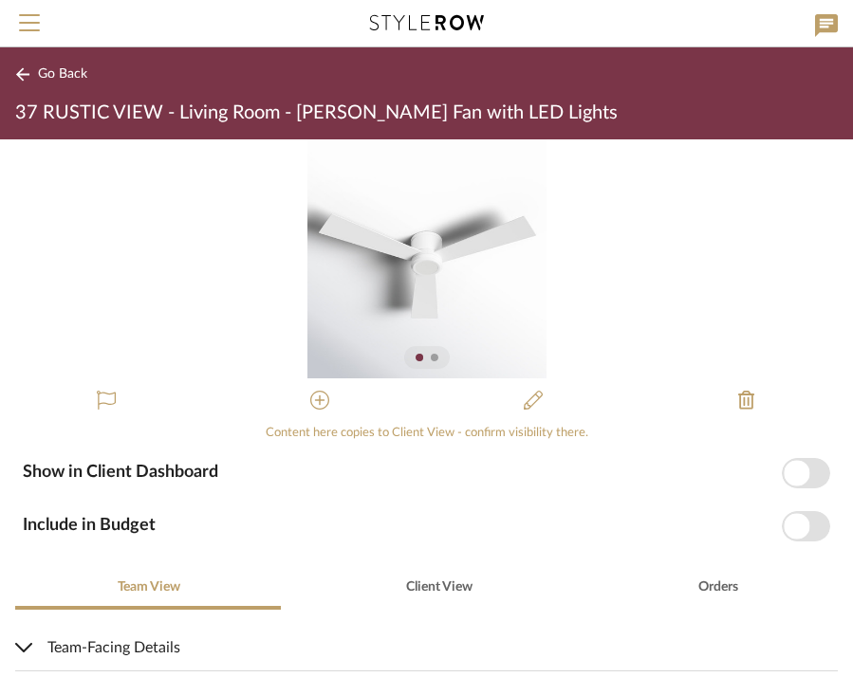
click at [784, 477] on span "button" at bounding box center [797, 473] width 26 height 26
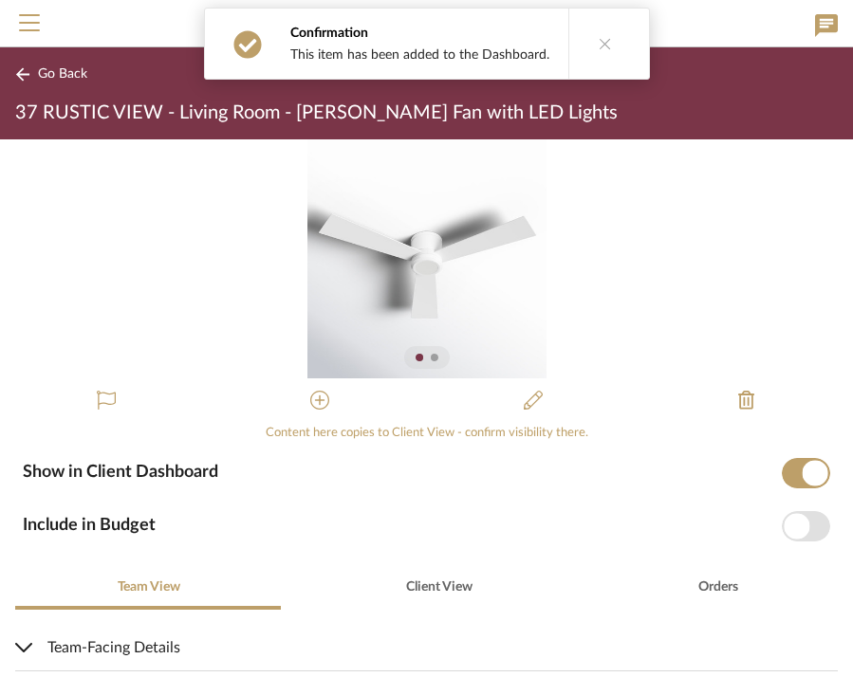
click at [53, 73] on span "Go Back" at bounding box center [62, 74] width 49 height 16
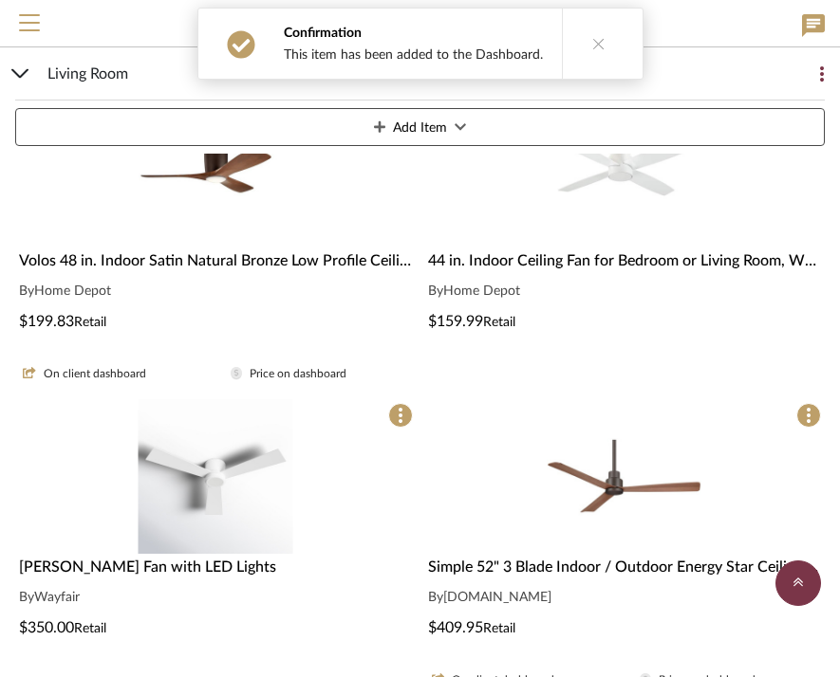
scroll to position [737, 0]
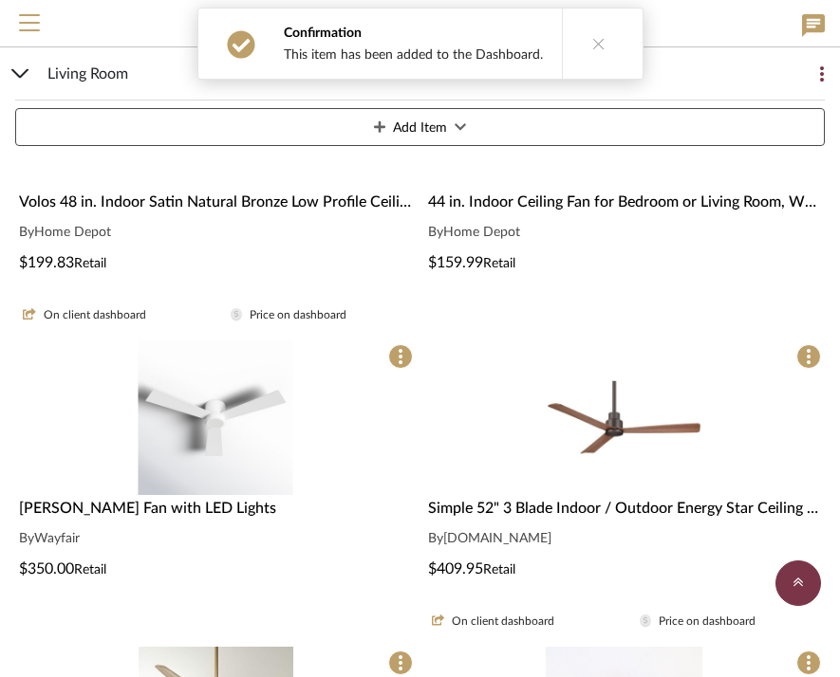
click at [621, 399] on img "0" at bounding box center [623, 418] width 155 height 155
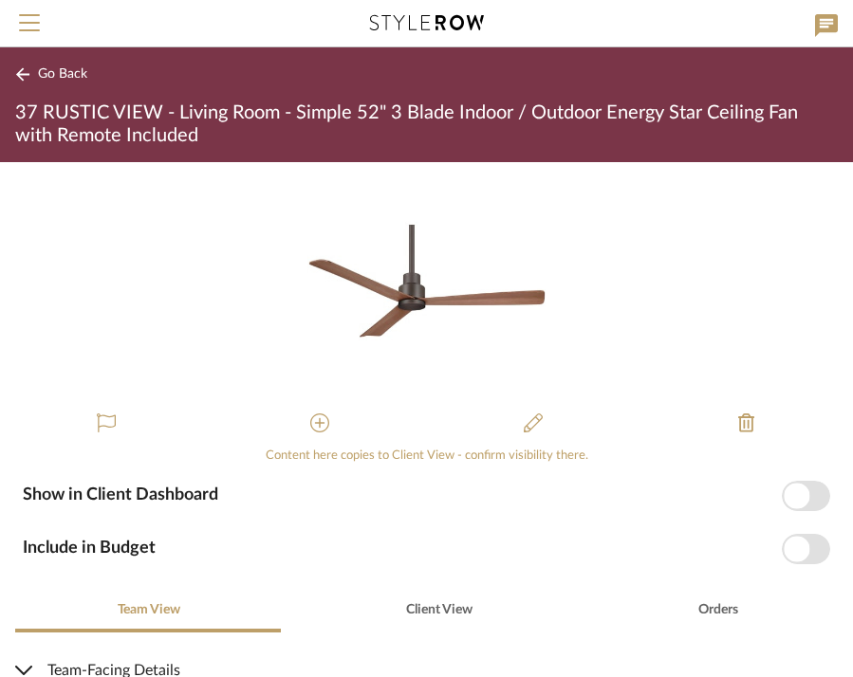
click at [790, 491] on span "button" at bounding box center [797, 496] width 26 height 26
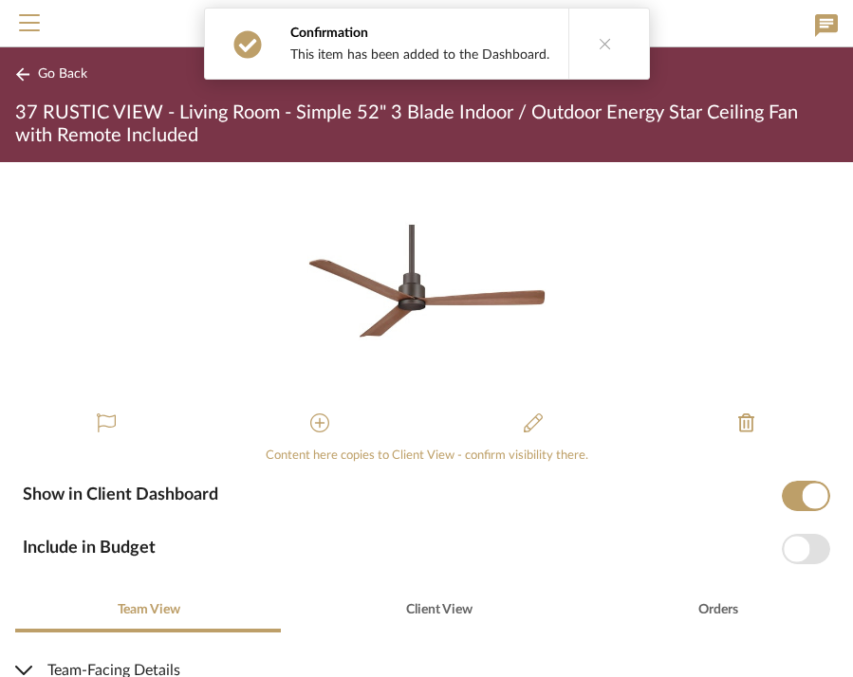
click at [44, 70] on span "Go Back" at bounding box center [62, 74] width 49 height 16
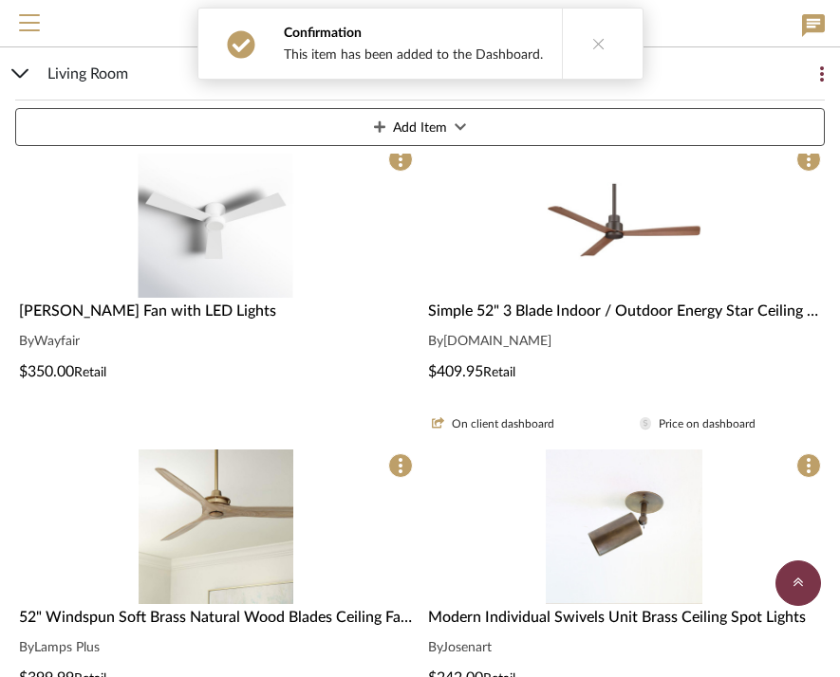
scroll to position [1038, 0]
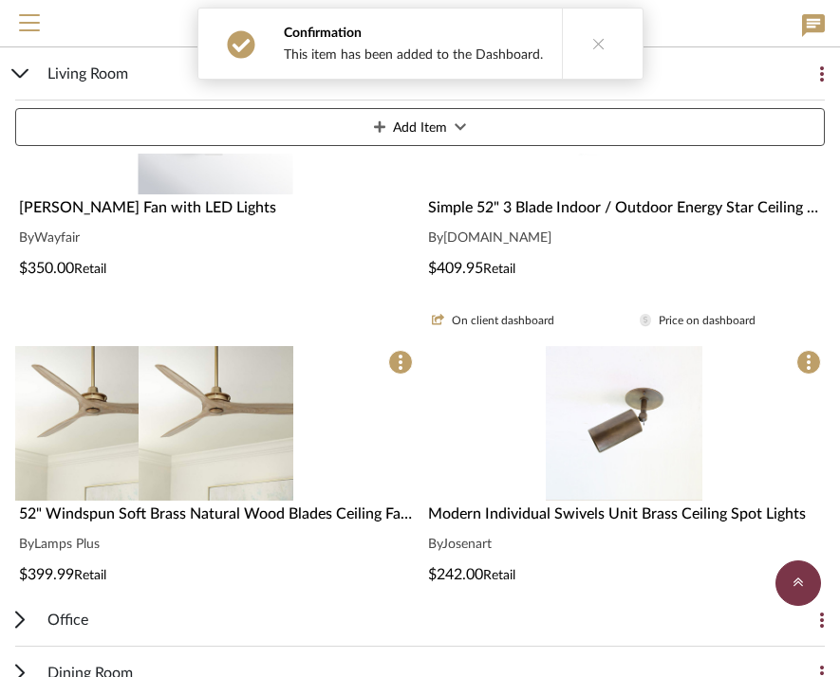
click at [244, 397] on div at bounding box center [215, 423] width 401 height 155
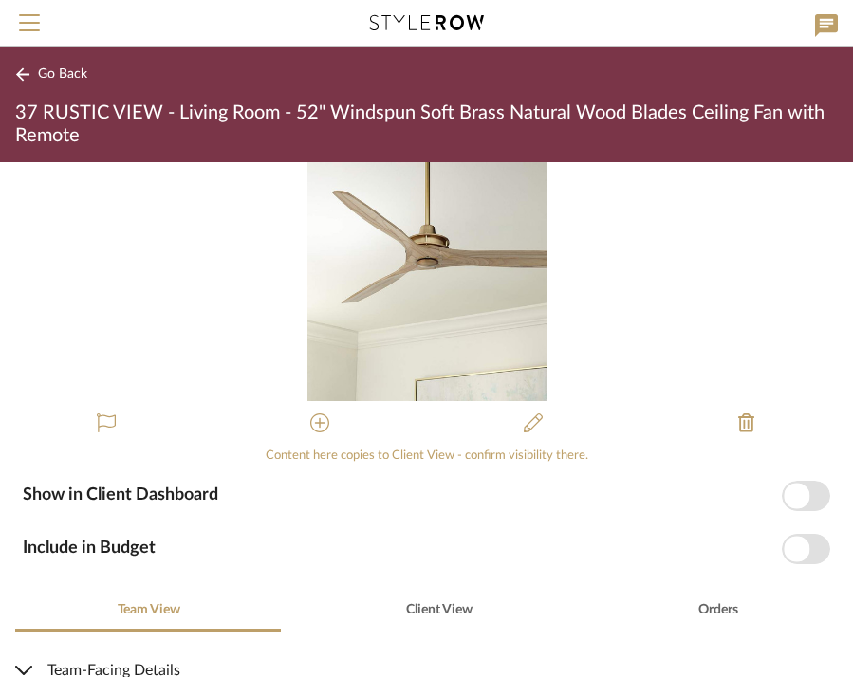
click at [803, 494] on span "button" at bounding box center [806, 496] width 48 height 30
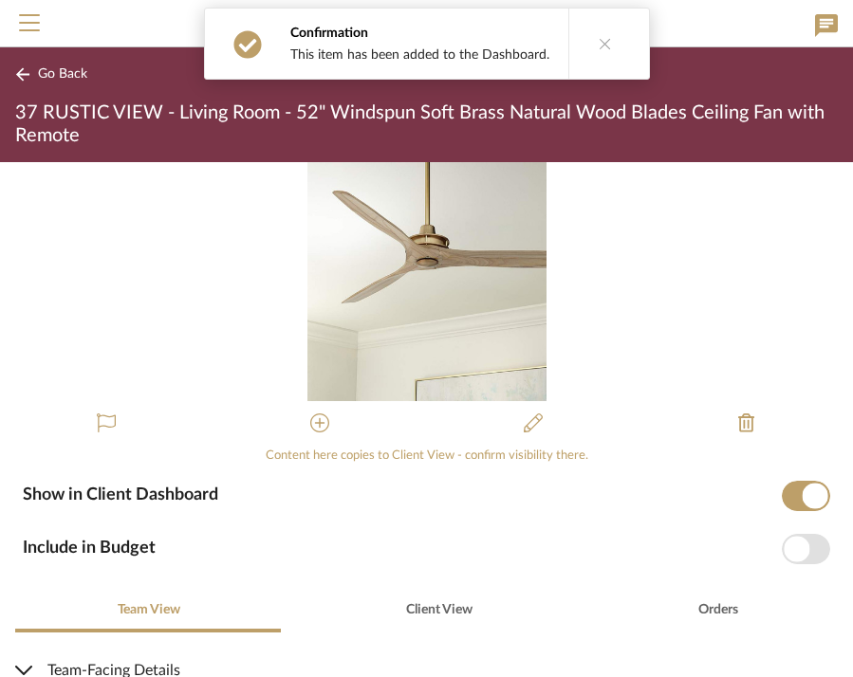
click at [46, 78] on span "Go Back" at bounding box center [62, 74] width 49 height 16
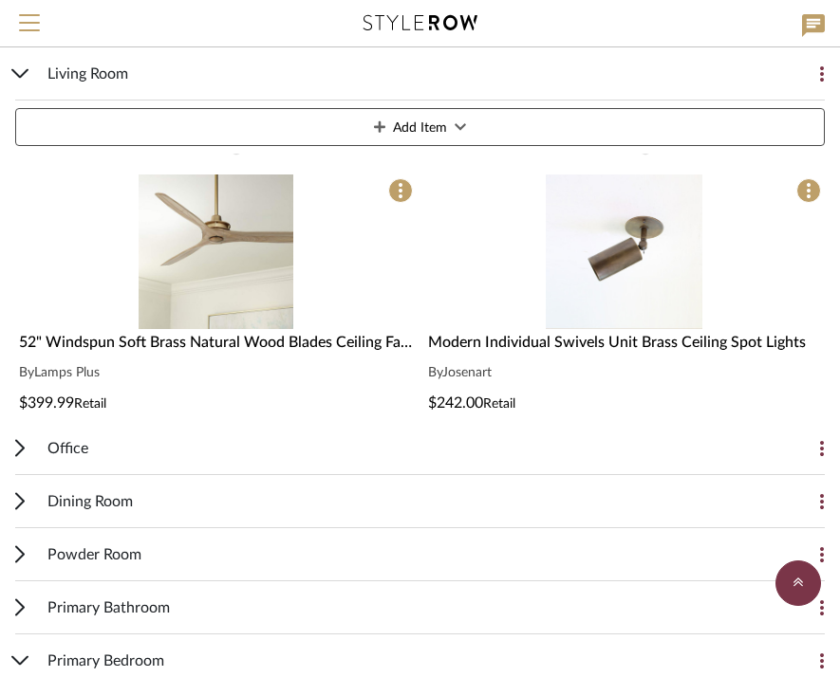
scroll to position [1213, 0]
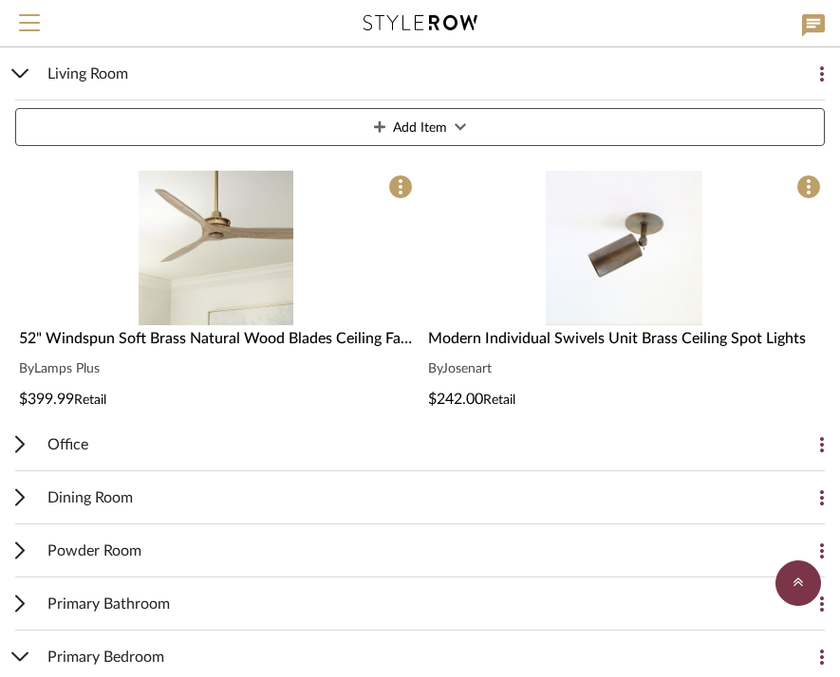
click at [210, 239] on img "0" at bounding box center [216, 248] width 155 height 155
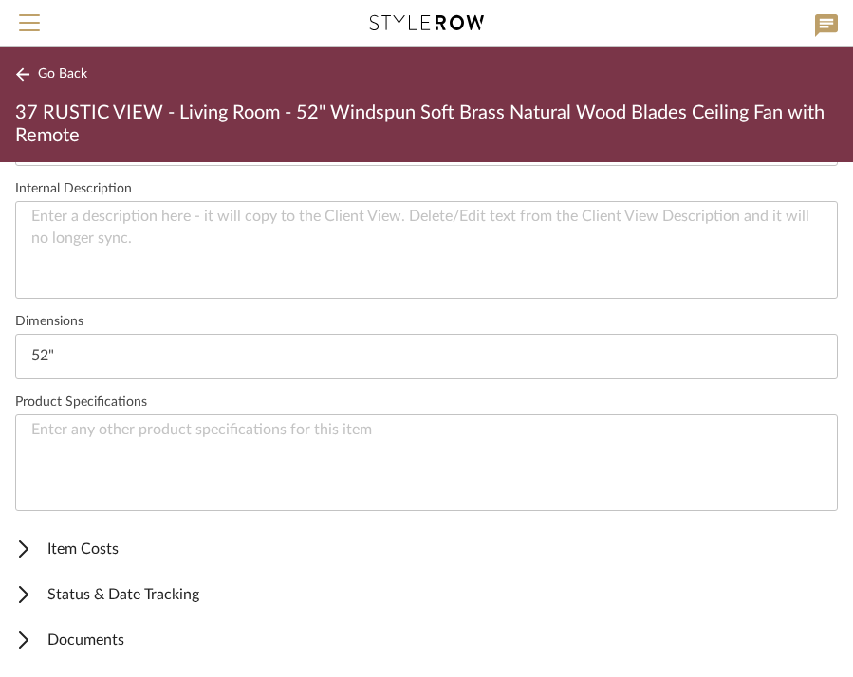
scroll to position [689, 0]
click at [22, 551] on icon at bounding box center [23, 550] width 9 height 17
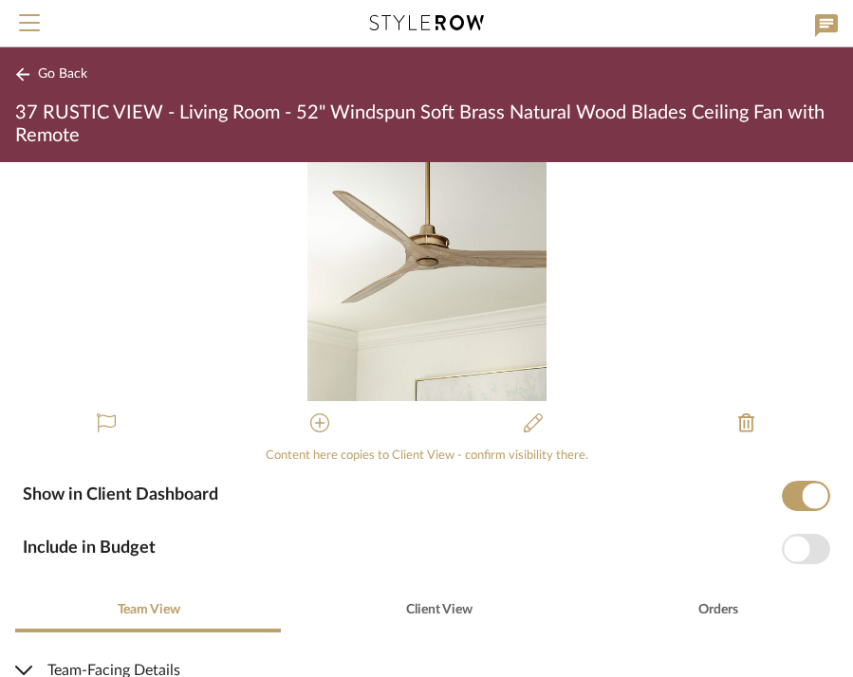
scroll to position [0, 0]
click at [36, 74] on button "Go Back" at bounding box center [54, 75] width 79 height 24
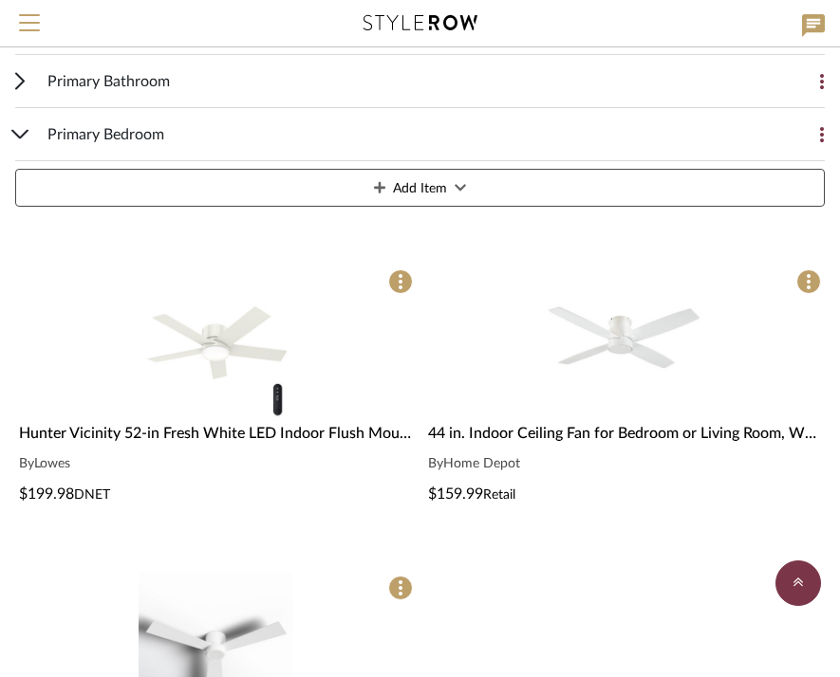
scroll to position [1755, 0]
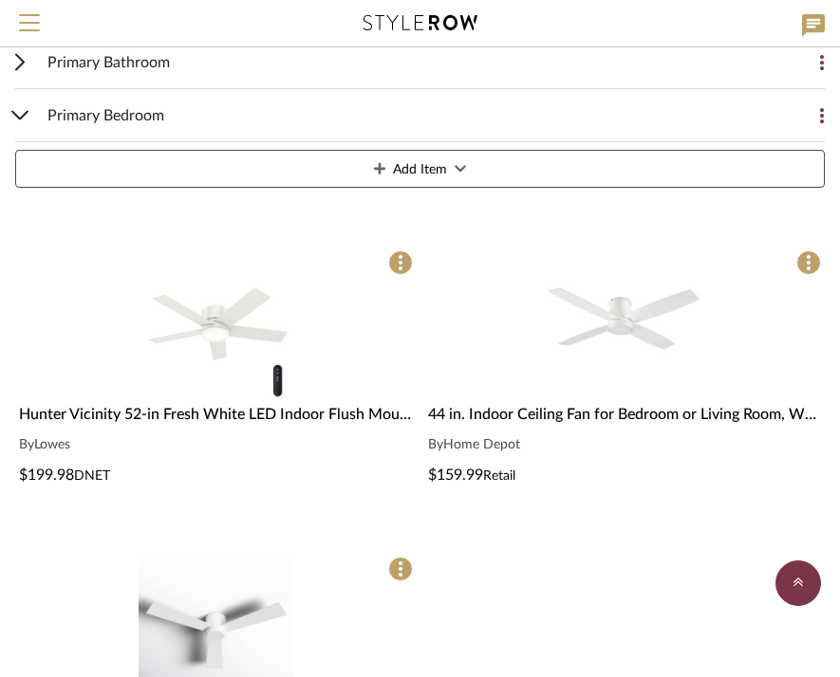
click at [207, 314] on img "0" at bounding box center [216, 324] width 155 height 155
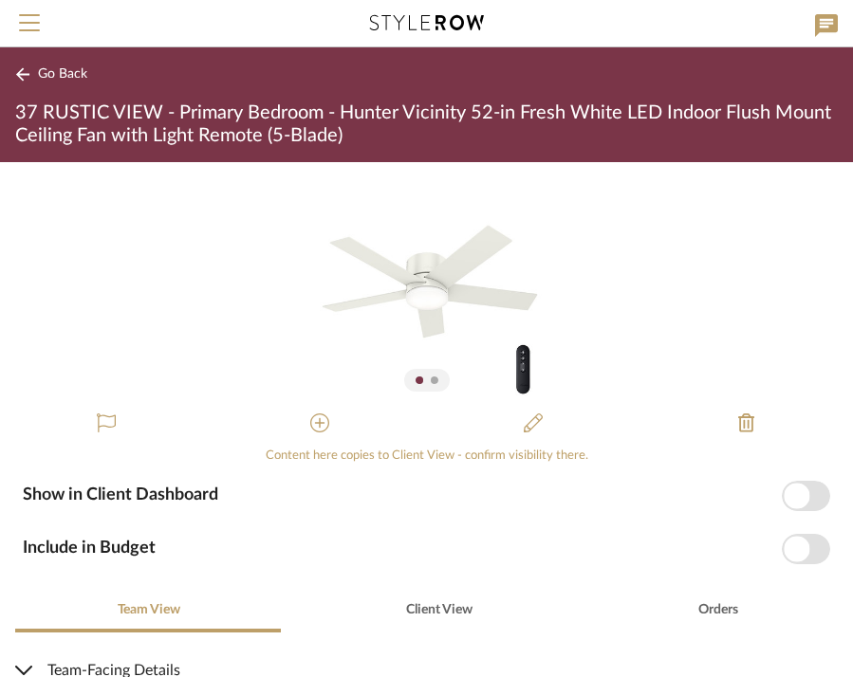
click at [789, 500] on span "button" at bounding box center [797, 496] width 26 height 26
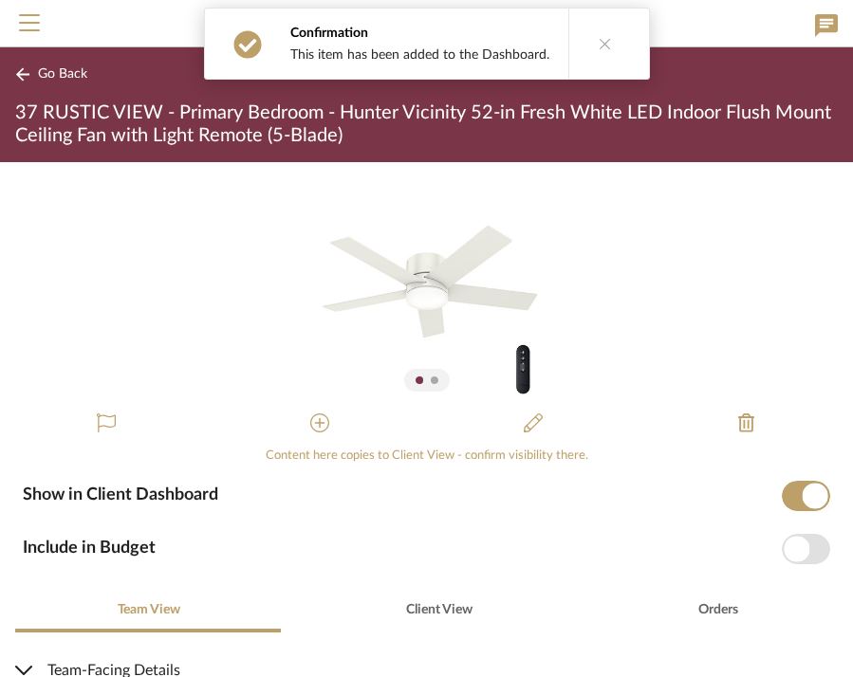
click at [18, 83] on button "Go Back" at bounding box center [54, 75] width 79 height 24
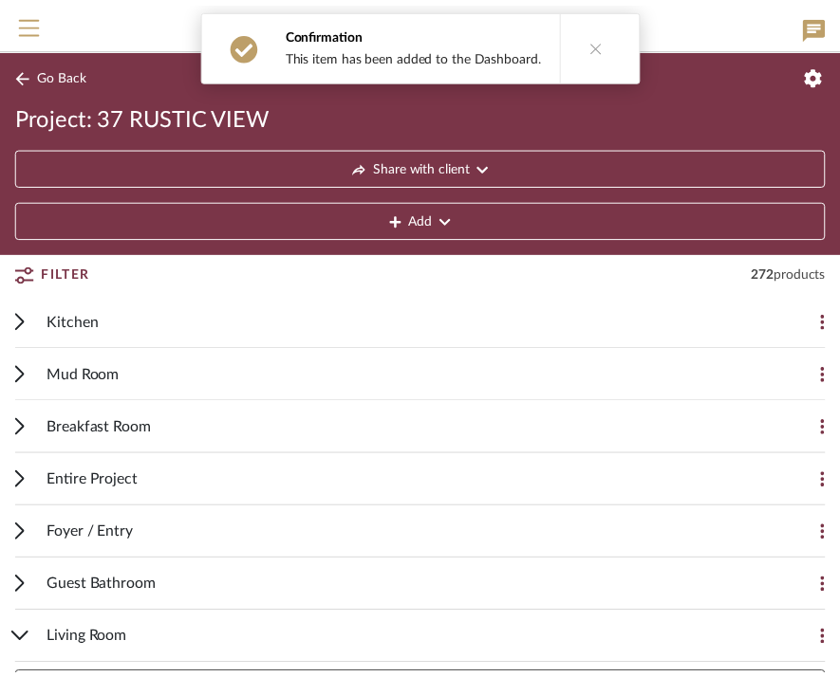
scroll to position [1755, 0]
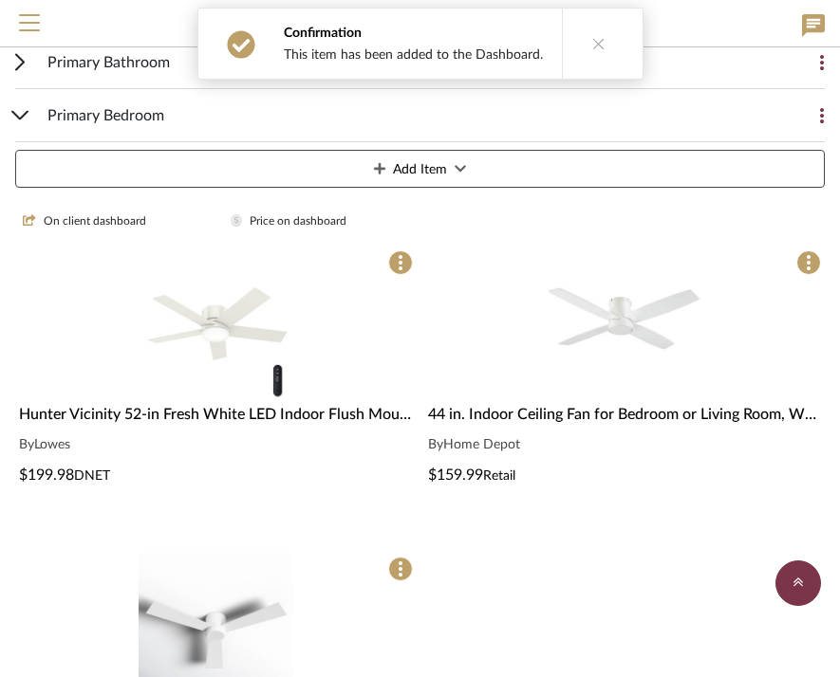
click at [625, 319] on img "0" at bounding box center [623, 324] width 155 height 155
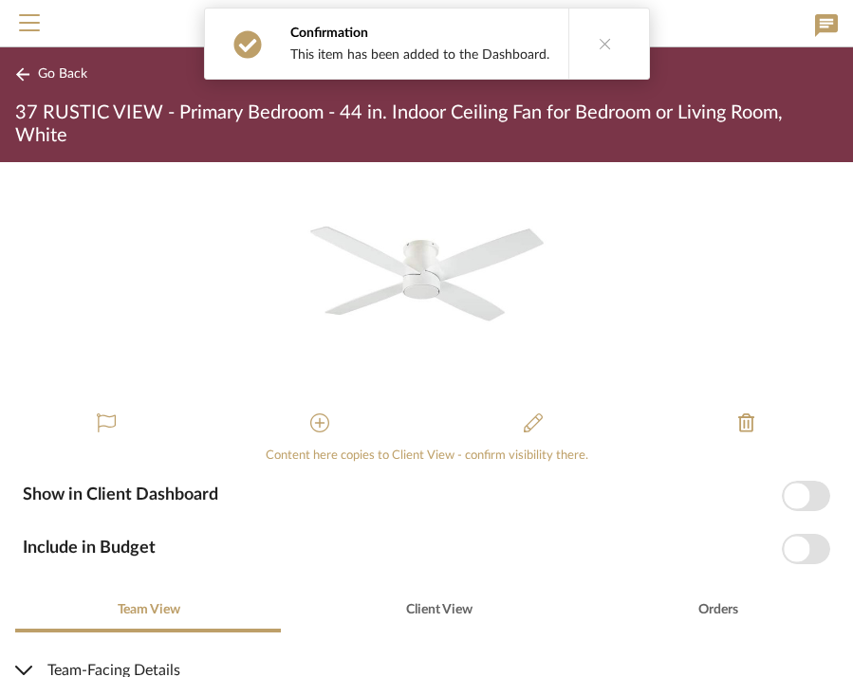
click at [797, 500] on span "button" at bounding box center [806, 496] width 48 height 30
click at [34, 71] on button "Go Back" at bounding box center [54, 75] width 79 height 24
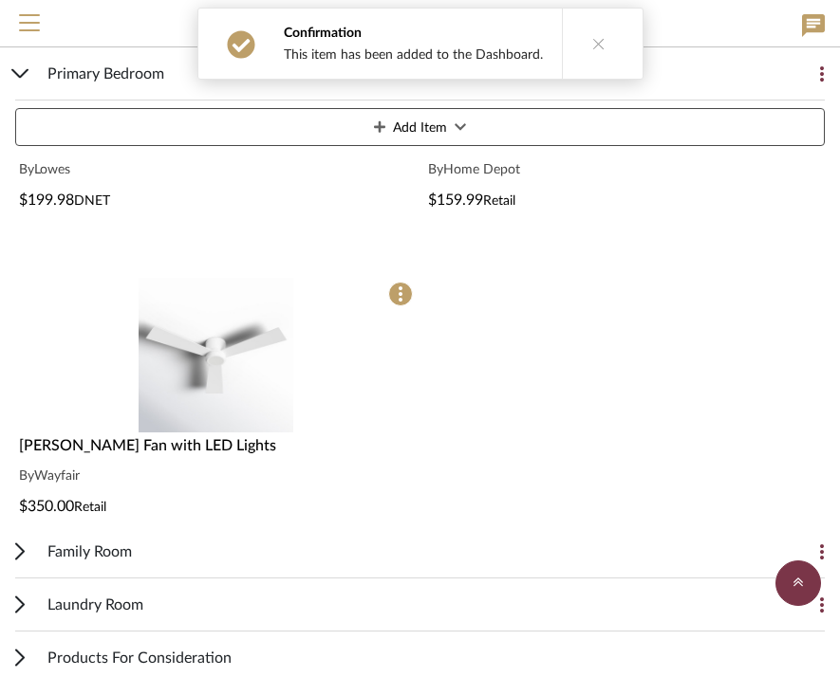
scroll to position [2051, 0]
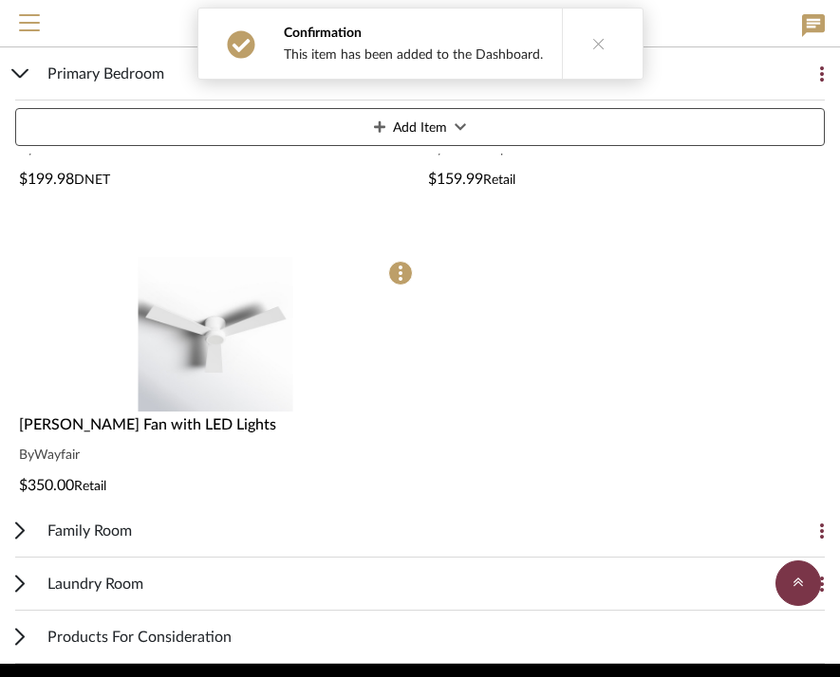
click at [204, 427] on img at bounding box center [216, 504] width 155 height 155
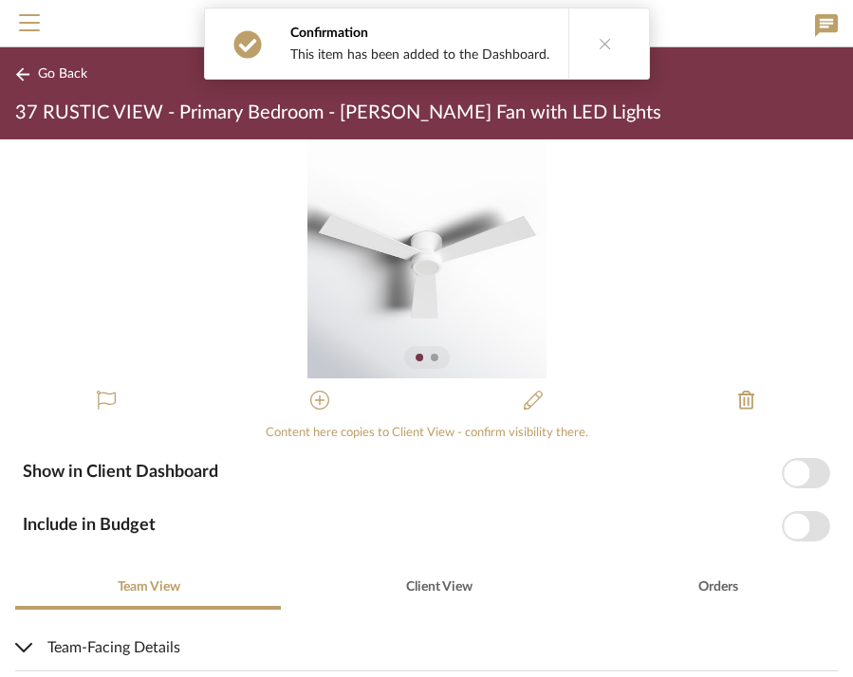
click at [791, 465] on span "button" at bounding box center [797, 473] width 26 height 26
click at [52, 83] on button "Go Back" at bounding box center [54, 75] width 79 height 24
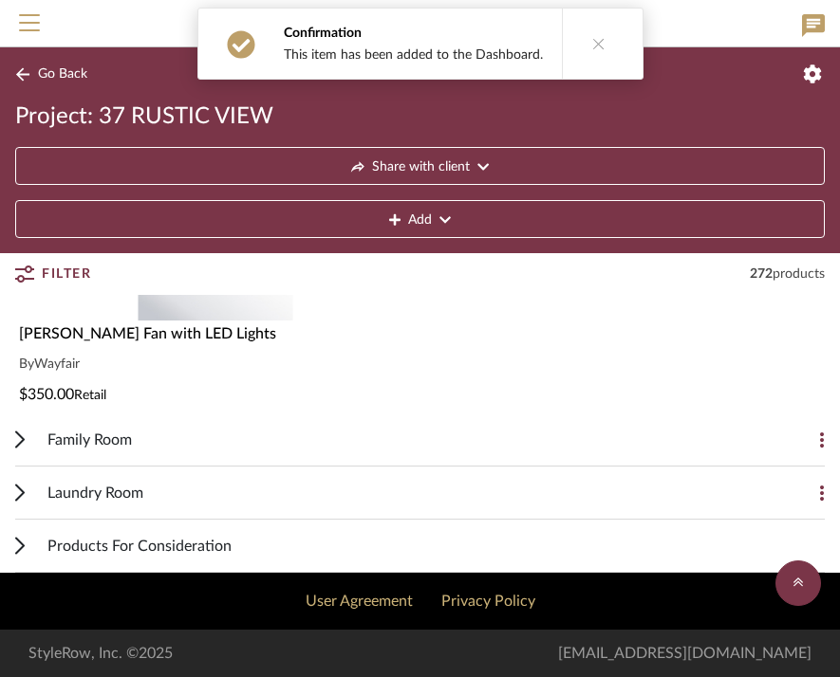
scroll to position [2128, 0]
